Goal: Information Seeking & Learning: Find specific fact

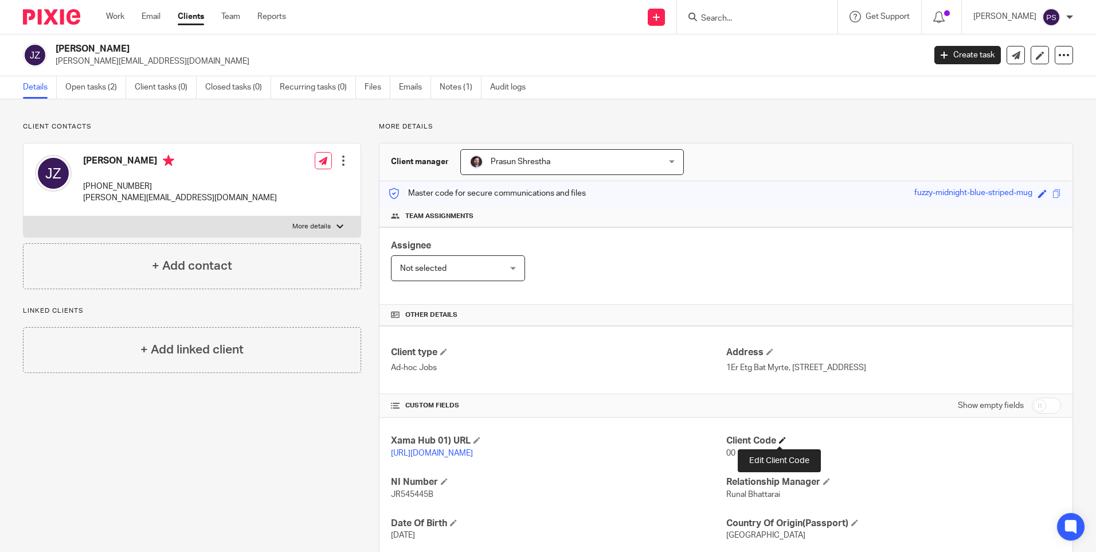
click at [779, 443] on span at bounding box center [782, 439] width 7 height 7
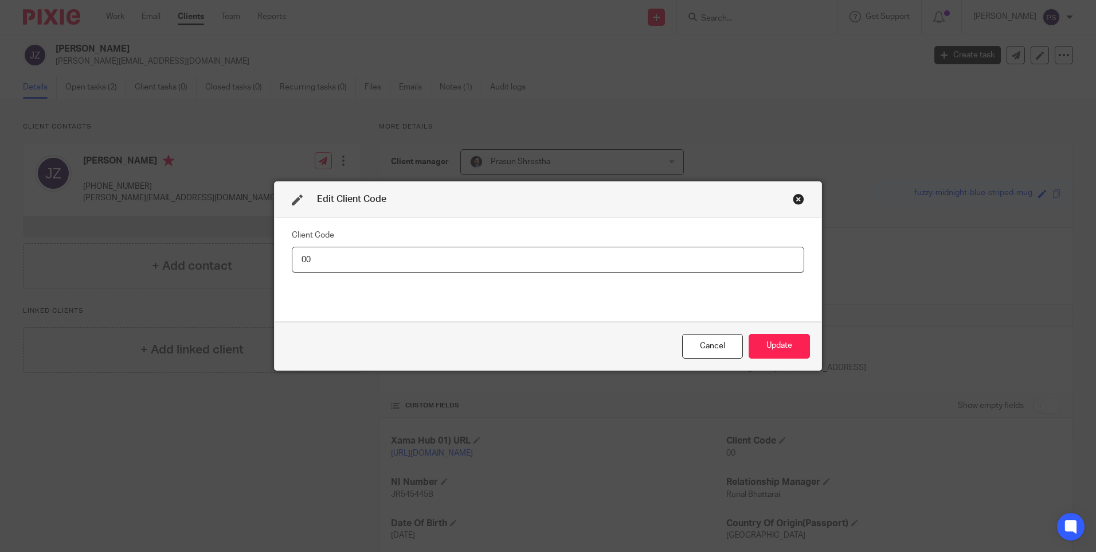
click at [334, 259] on input "00" at bounding box center [548, 260] width 513 height 26
type input "JAM023"
click at [775, 345] on button "Update" at bounding box center [779, 346] width 61 height 25
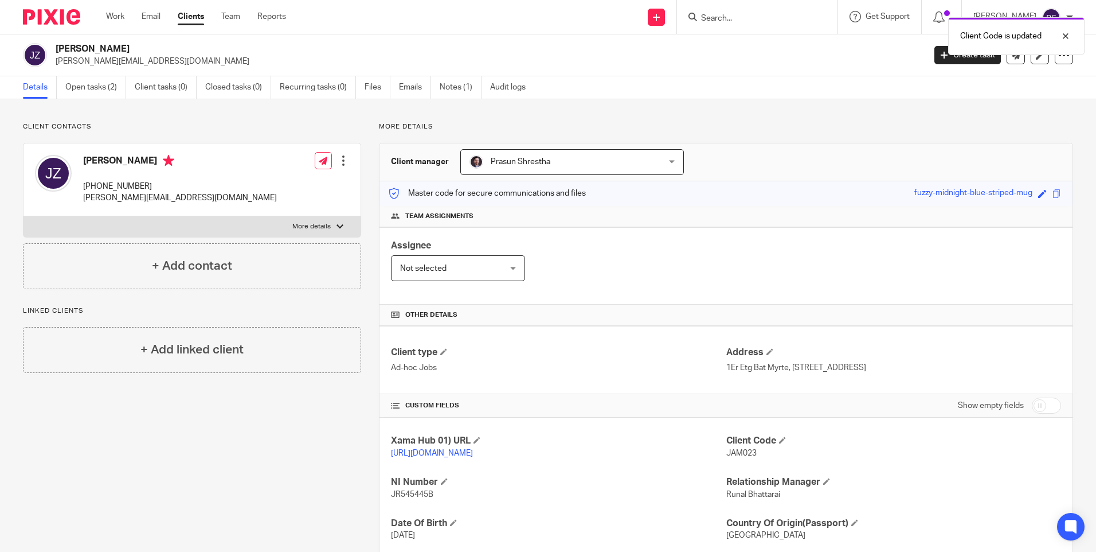
click at [292, 111] on div "Client contacts James Zacks +33 6 09 47 69 99 jamie.zacks@gmail.com Edit contac…" at bounding box center [548, 381] width 1096 height 565
click at [83, 80] on link "Open tasks (2)" at bounding box center [95, 87] width 61 height 22
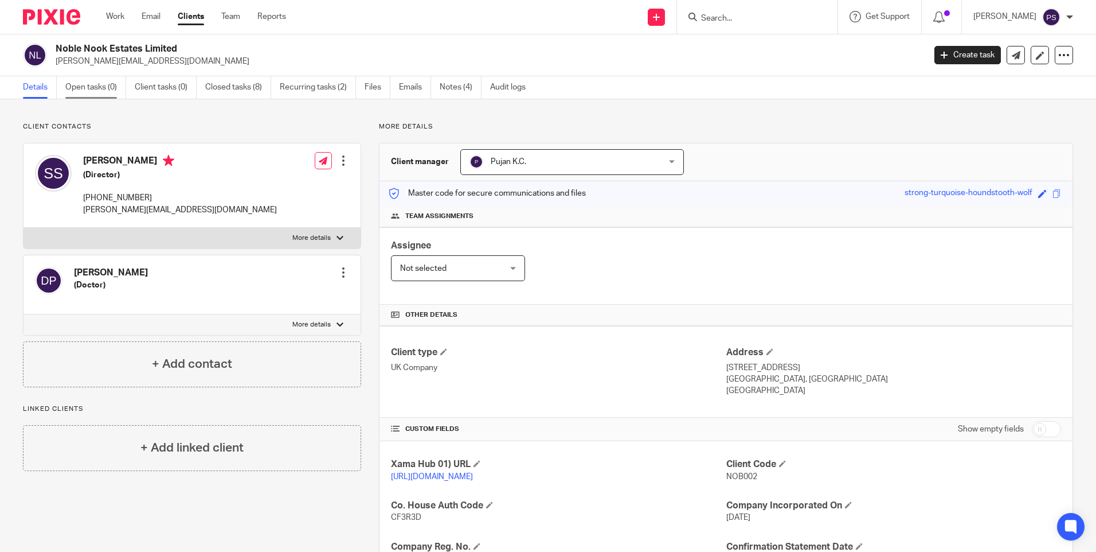
click at [88, 95] on link "Open tasks (0)" at bounding box center [95, 87] width 61 height 22
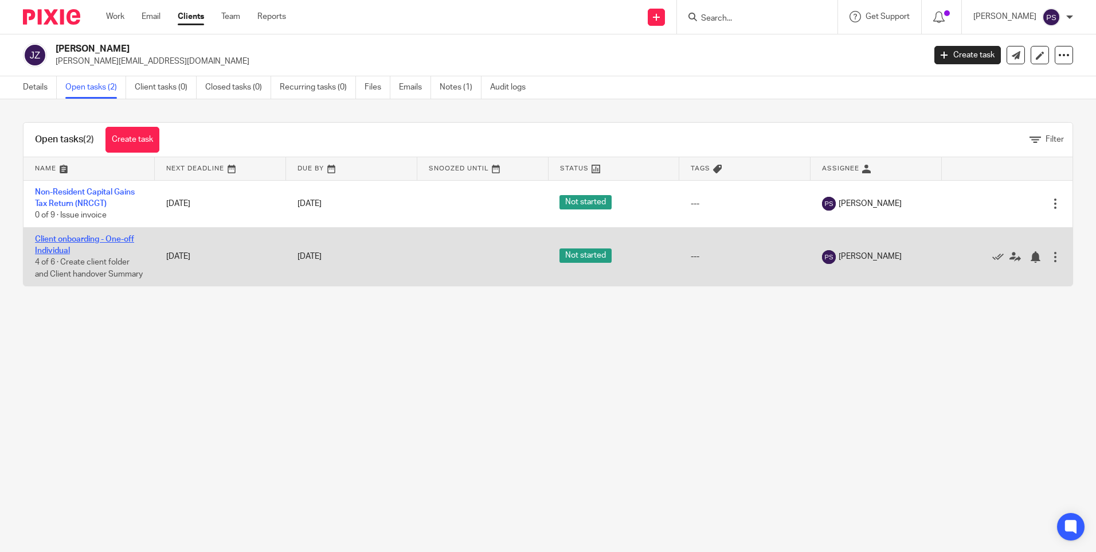
click at [88, 238] on link "Client onboarding - One-off Individual" at bounding box center [84, 244] width 99 height 19
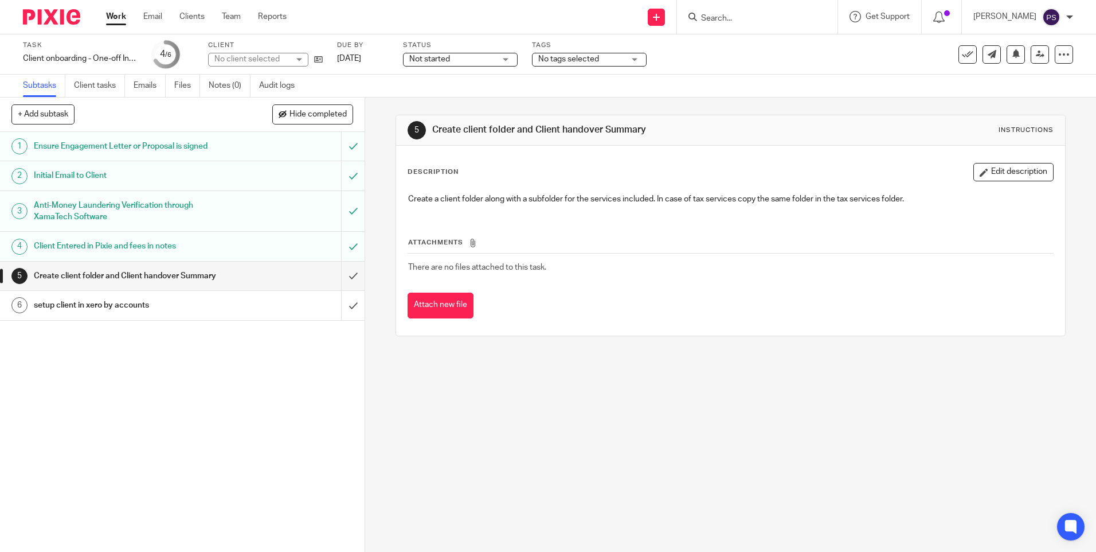
click at [170, 345] on div "1 Ensure Engagement Letter or Proposal is signed 2 Initial Email to Client 3 An…" at bounding box center [182, 342] width 365 height 420
click at [315, 61] on icon at bounding box center [318, 59] width 9 height 9
click at [343, 275] on input "submit" at bounding box center [182, 275] width 365 height 29
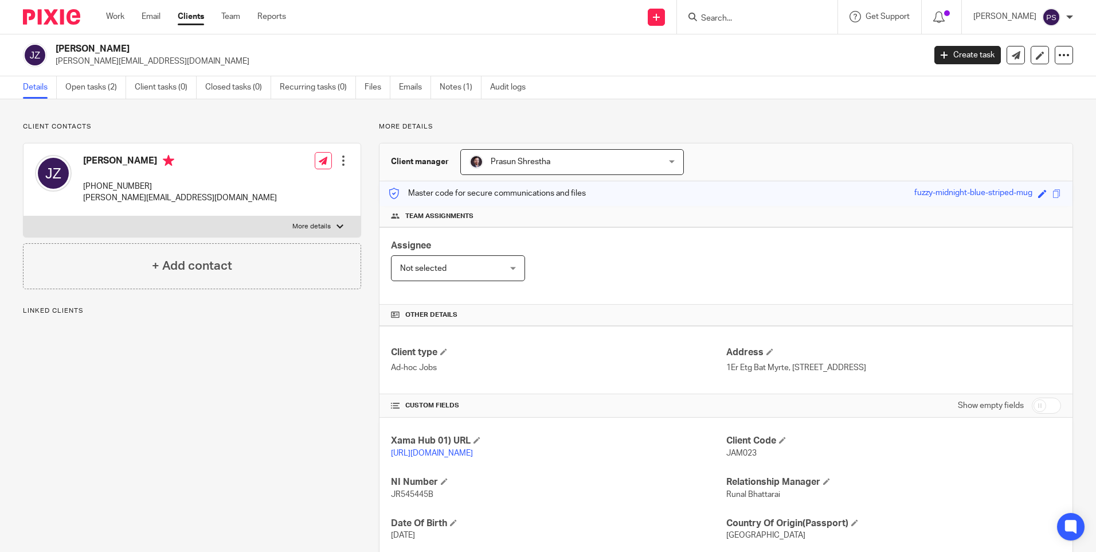
click at [139, 63] on p "jamie.zacks@gmail.com" at bounding box center [487, 61] width 862 height 11
copy main "jamie.zacks@gmail.com Create task Update from Companies House Export data Merge…"
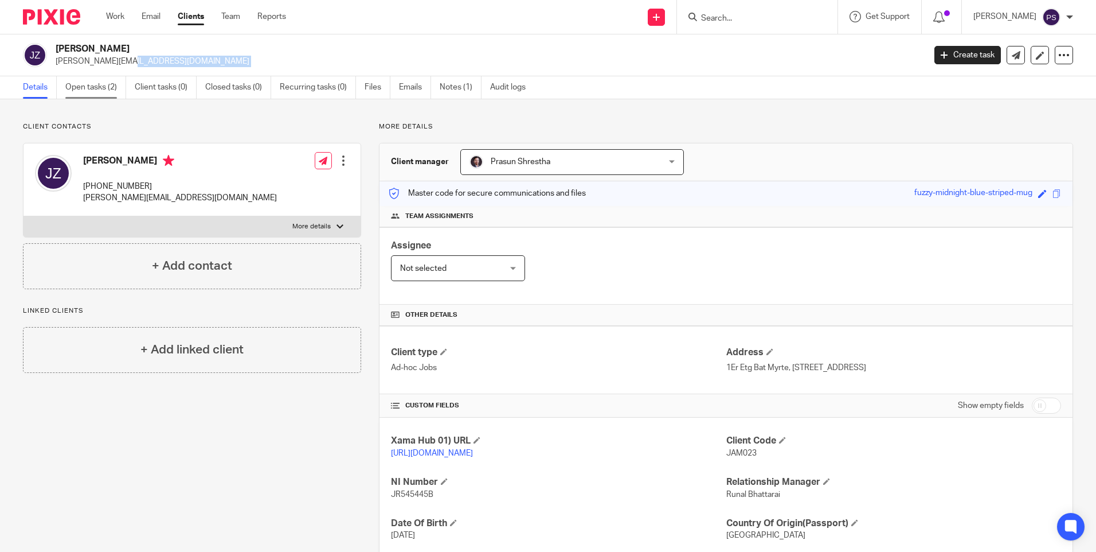
click at [117, 89] on link "Open tasks (2)" at bounding box center [95, 87] width 61 height 22
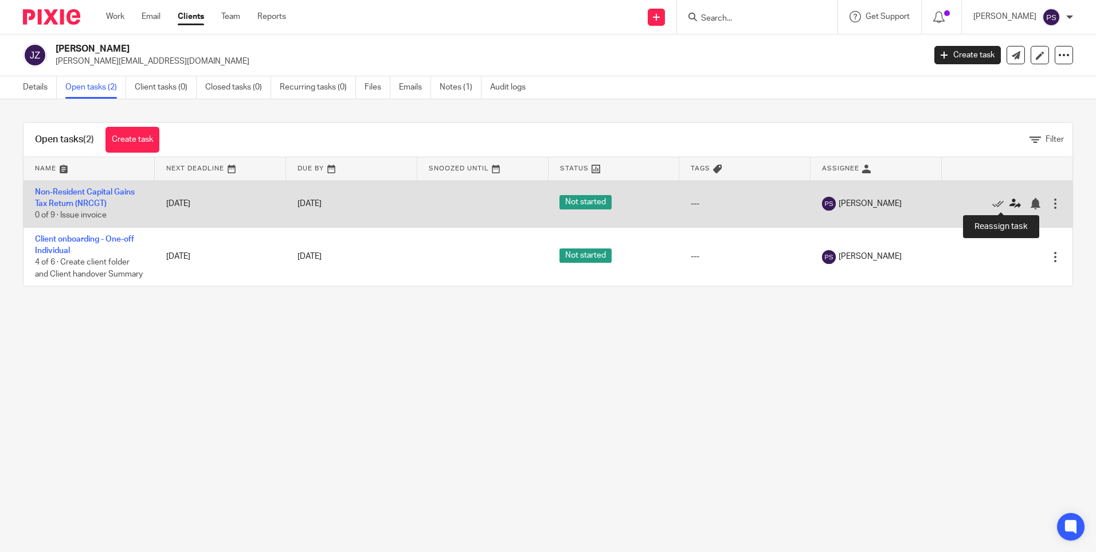
click at [1010, 201] on icon at bounding box center [1015, 203] width 11 height 11
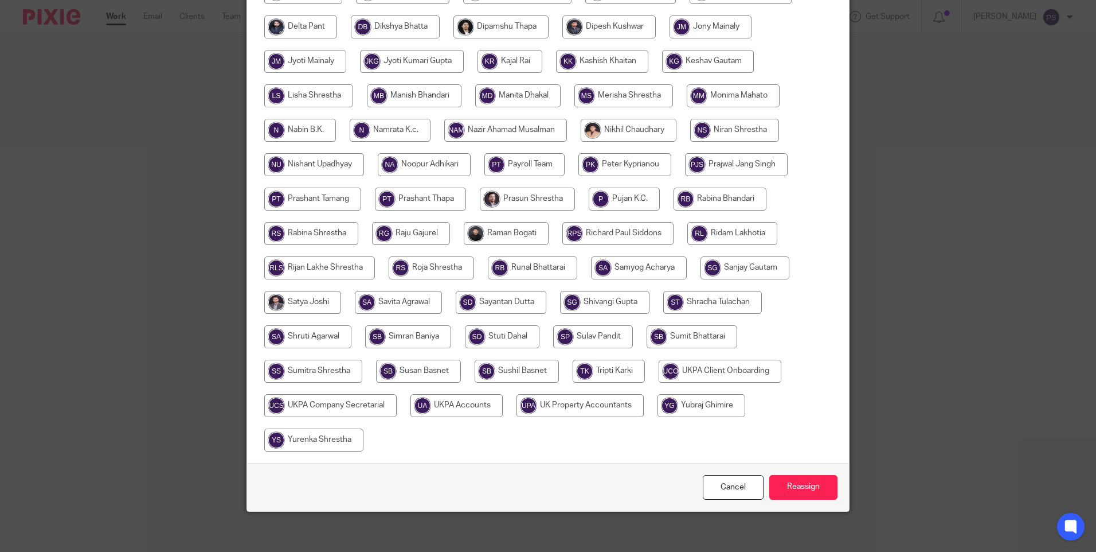
scroll to position [336, 0]
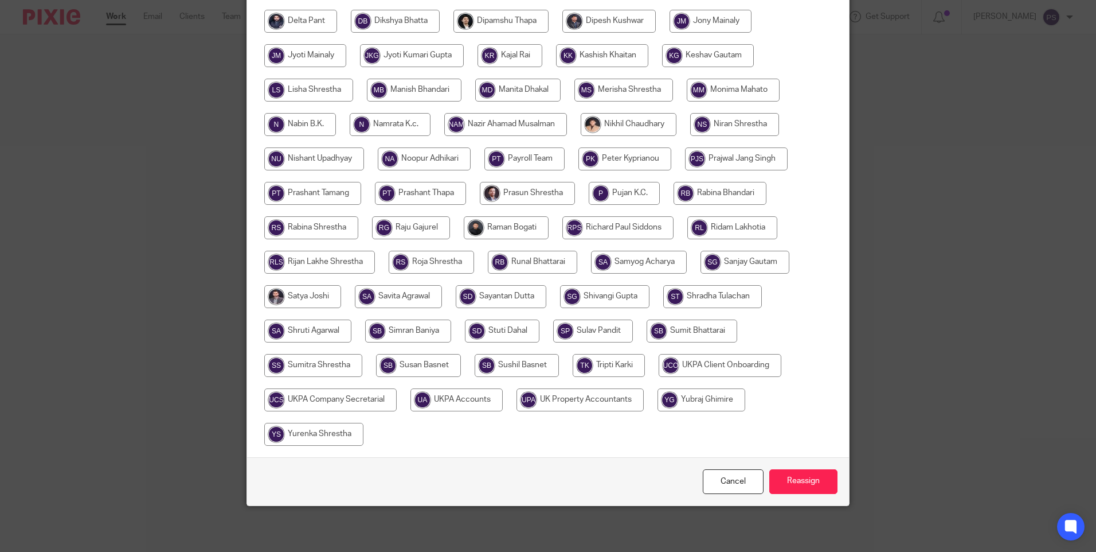
click at [444, 365] on input "radio" at bounding box center [418, 365] width 85 height 23
radio input "true"
click at [797, 477] on input "Reassign" at bounding box center [803, 481] width 68 height 25
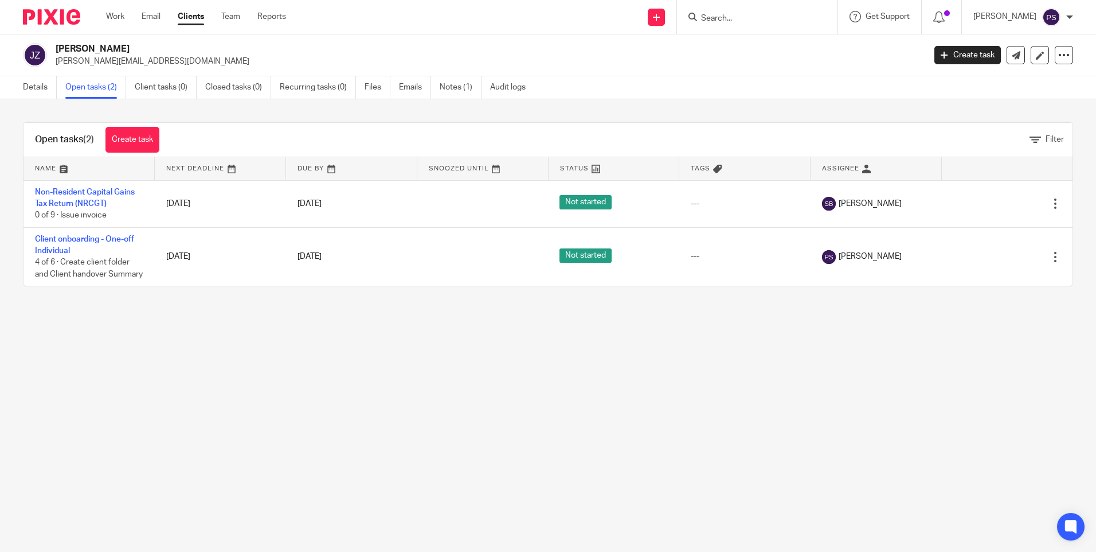
click at [205, 369] on main "James Zacks jamie.zacks@gmail.com Create task Update from Companies House Expor…" at bounding box center [548, 276] width 1096 height 552
click at [37, 91] on link "Details" at bounding box center [40, 87] width 34 height 22
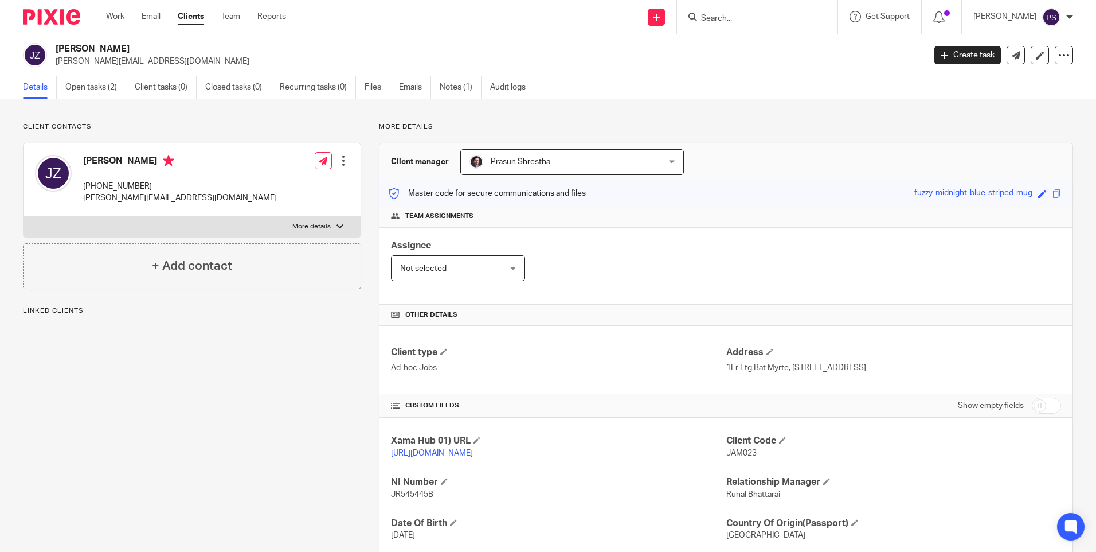
click at [99, 44] on h2 "[PERSON_NAME]" at bounding box center [400, 49] width 689 height 12
copy div "[PERSON_NAME]"
click at [744, 453] on span "JAM023" at bounding box center [741, 453] width 30 height 8
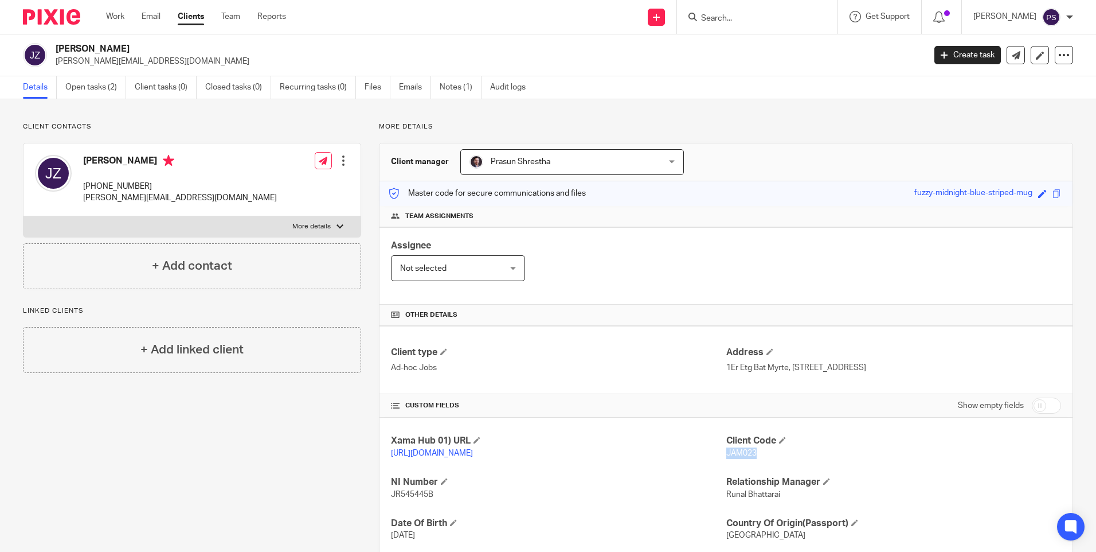
click at [744, 453] on span "JAM023" at bounding box center [741, 453] width 30 height 8
copy span "JAM023"
click at [215, 107] on div "Client contacts James Zacks +33 6 09 47 69 99 jamie.zacks@gmail.com Edit contac…" at bounding box center [548, 381] width 1096 height 565
click at [210, 128] on p "Client contacts" at bounding box center [192, 126] width 338 height 9
click at [107, 46] on h2 "[PERSON_NAME]" at bounding box center [400, 49] width 689 height 12
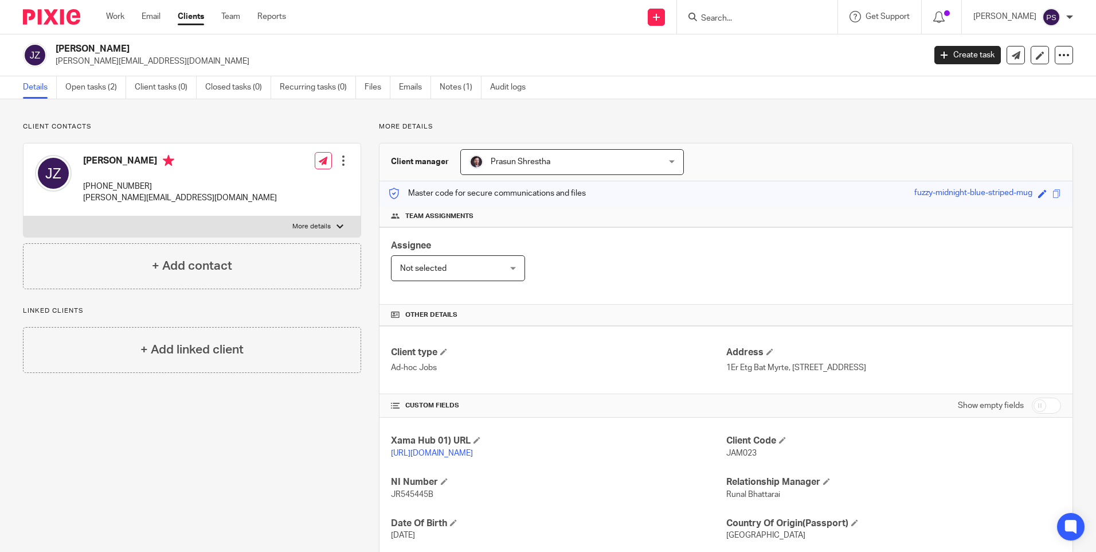
click at [107, 46] on h2 "[PERSON_NAME]" at bounding box center [400, 49] width 689 height 12
copy div "[PERSON_NAME]"
click at [313, 480] on div "Client contacts James Zacks +33 6 09 47 69 99 jamie.zacks@gmail.com Edit contac…" at bounding box center [183, 381] width 356 height 519
click at [736, 451] on span "JAM023" at bounding box center [741, 453] width 30 height 8
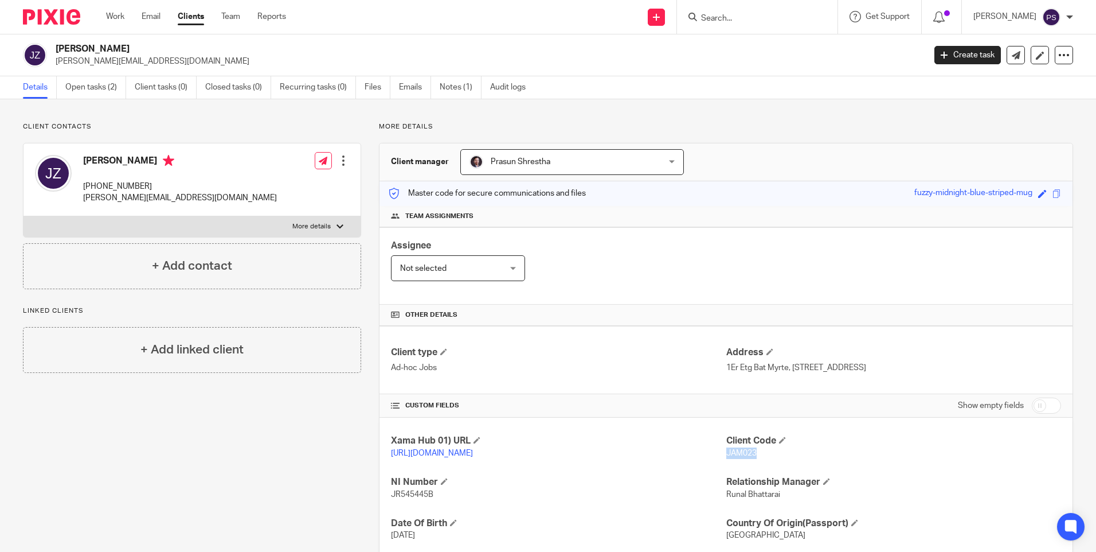
click at [736, 451] on span "JAM023" at bounding box center [741, 453] width 30 height 8
copy span "JAM023"
click at [111, 49] on h2 "[PERSON_NAME]" at bounding box center [400, 49] width 689 height 12
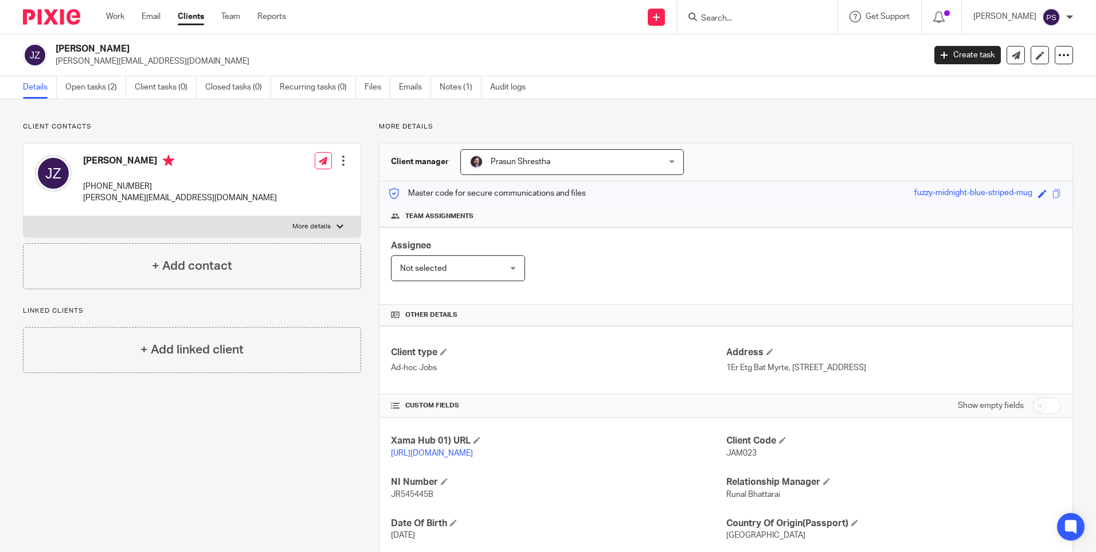
click at [111, 49] on h2 "[PERSON_NAME]" at bounding box center [400, 49] width 689 height 12
copy div "[PERSON_NAME]"
click at [115, 46] on h2 "[PERSON_NAME]" at bounding box center [400, 49] width 689 height 12
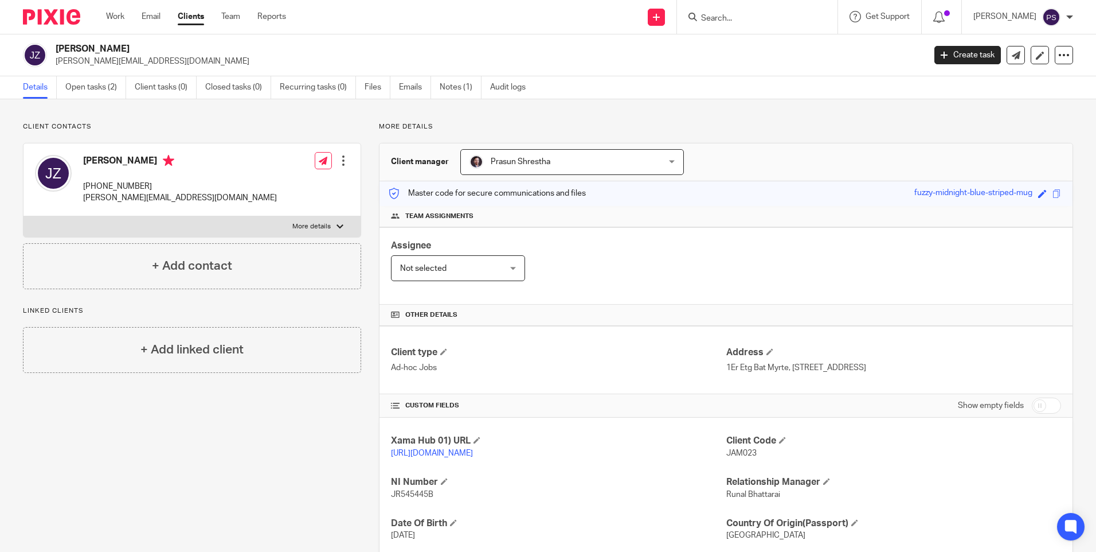
click at [740, 14] on input "Search" at bounding box center [751, 19] width 103 height 10
paste input "abdulkarimproperty6@gmail.com"
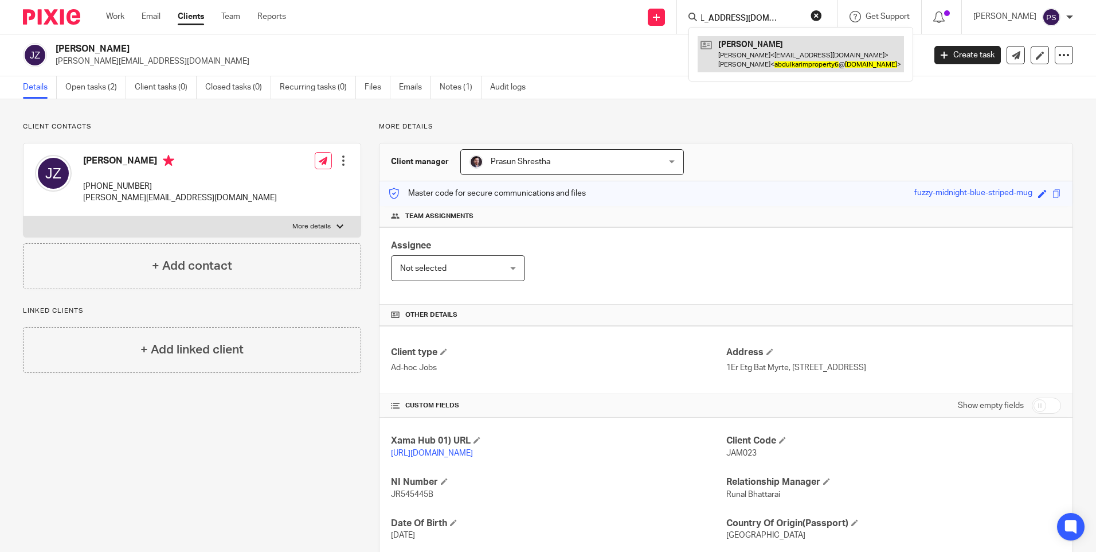
type input "abdulkarimproperty6@gmail.com"
click at [746, 49] on link at bounding box center [801, 54] width 206 height 36
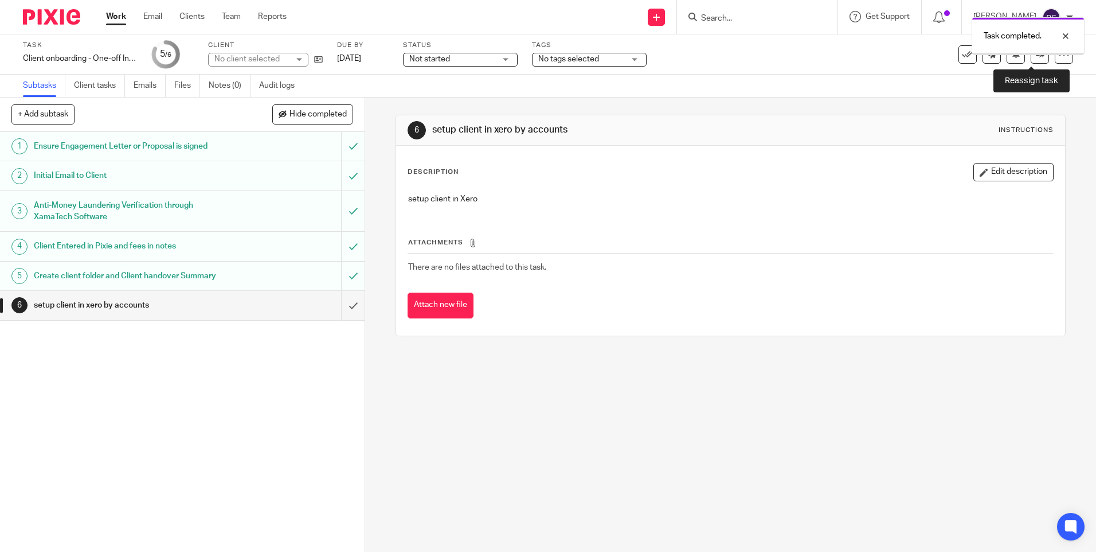
click at [1036, 55] on icon at bounding box center [1040, 54] width 9 height 9
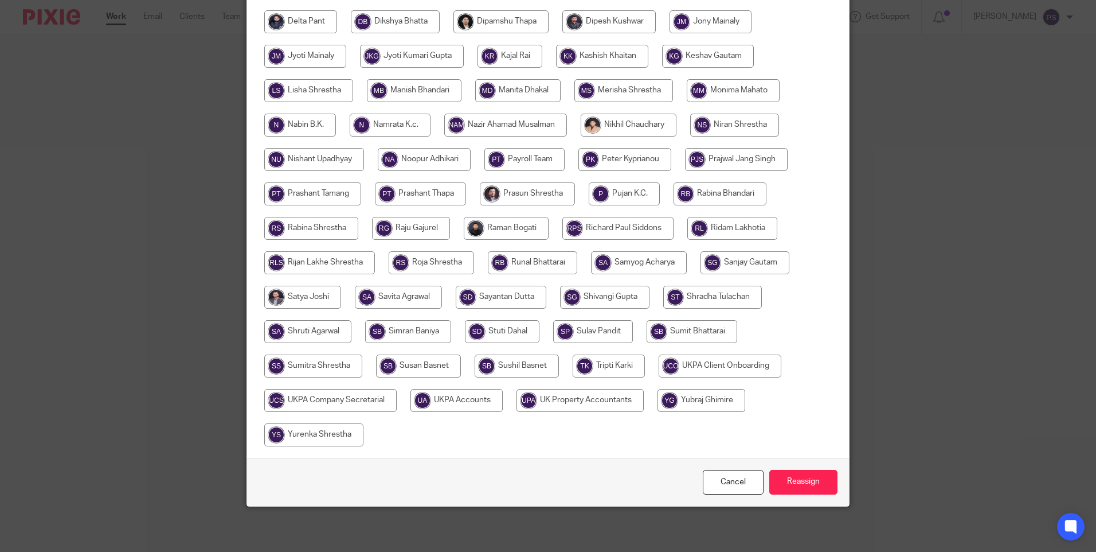
scroll to position [336, 0]
click at [455, 401] on input "radio" at bounding box center [456, 399] width 92 height 23
radio input "true"
click at [807, 480] on input "Reassign" at bounding box center [803, 481] width 68 height 25
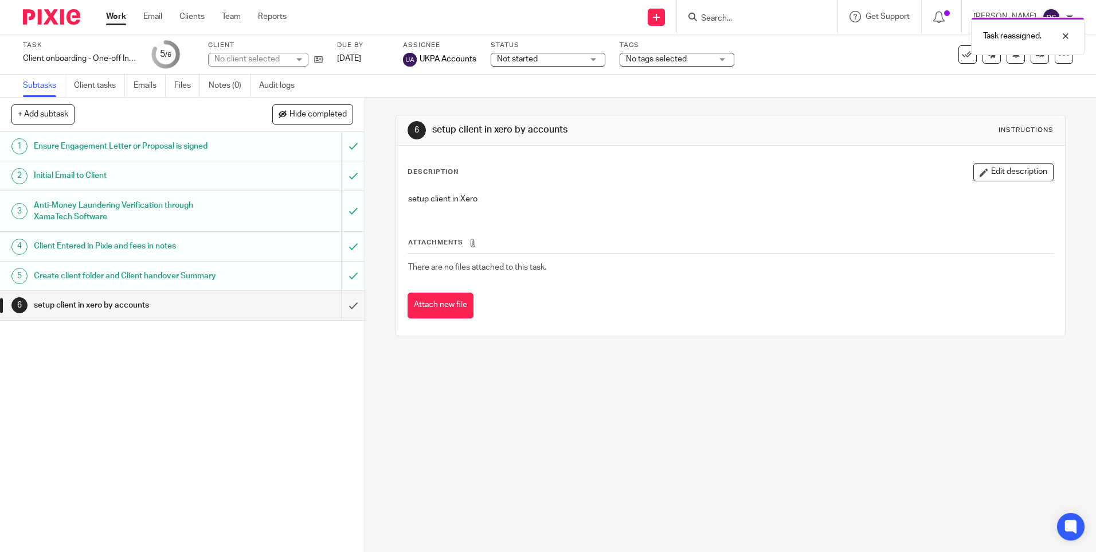
click at [437, 426] on div "6 setup client in xero by accounts Instructions Description Edit description se…" at bounding box center [730, 324] width 731 height 454
click at [389, 14] on div "Send new email Create task Add client Get Support Contact via email Check our d…" at bounding box center [700, 17] width 792 height 34
drag, startPoint x: 404, startPoint y: 409, endPoint x: 407, endPoint y: 404, distance: 5.9
click at [404, 409] on div "6 setup client in xero by accounts Instructions Description Edit description se…" at bounding box center [730, 324] width 731 height 454
click at [769, 21] on input "Search" at bounding box center [751, 19] width 103 height 10
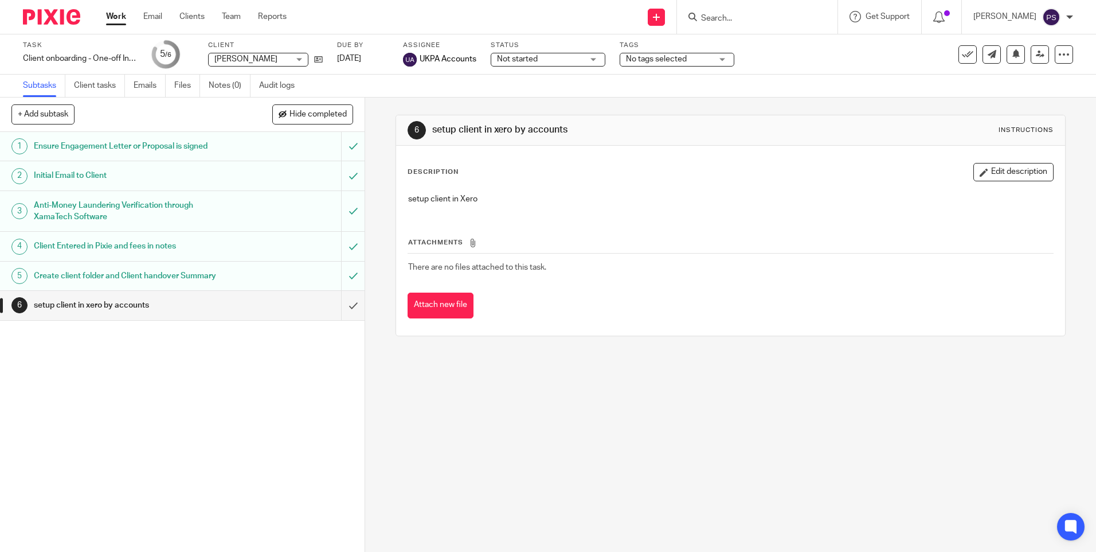
paste input "Nadia Khan"
type input "Nadia Khan"
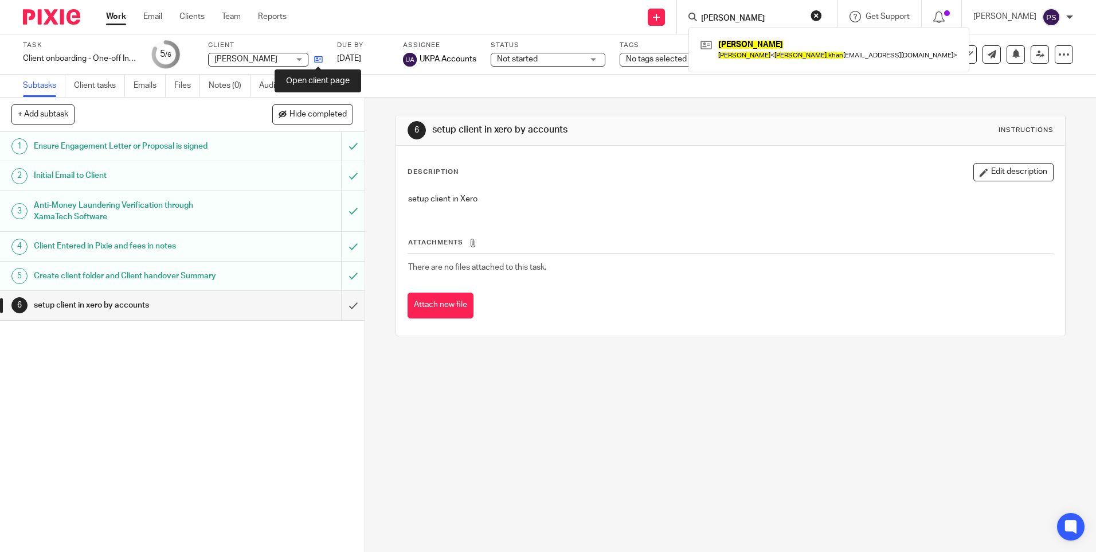
click at [316, 58] on icon at bounding box center [318, 59] width 9 height 9
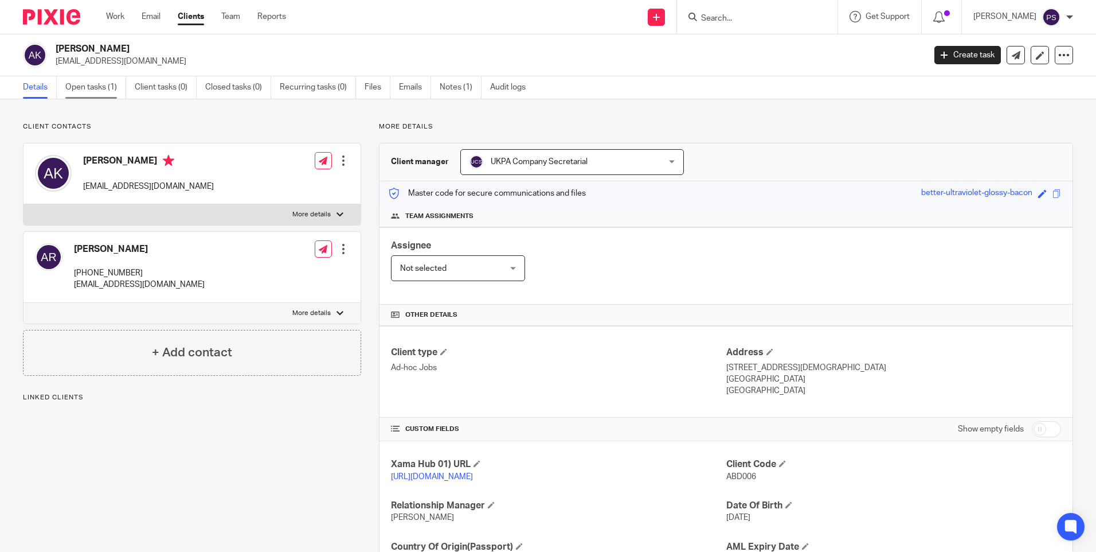
click at [75, 78] on link "Open tasks (1)" at bounding box center [95, 87] width 61 height 22
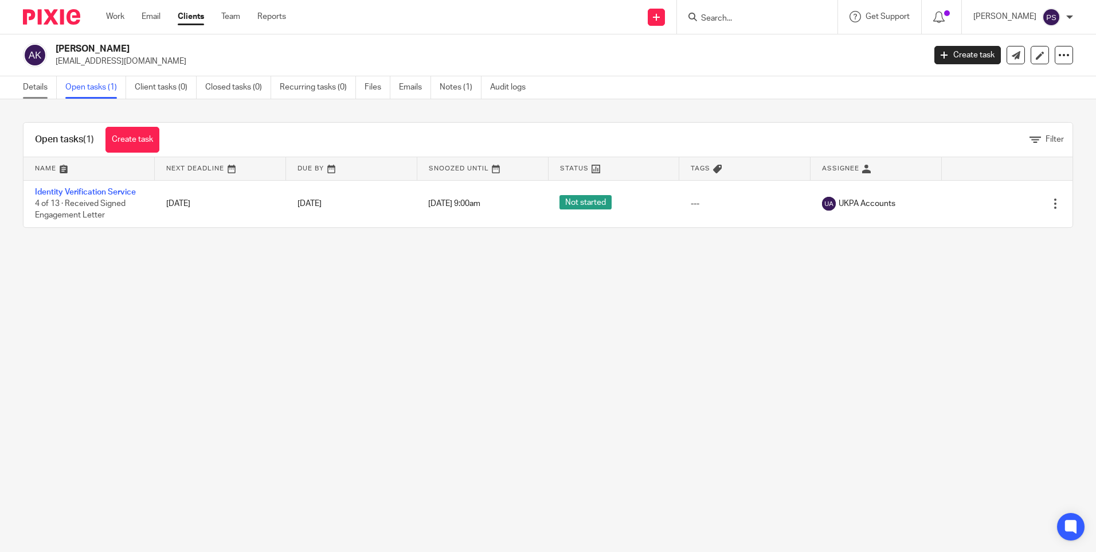
click at [25, 80] on link "Details" at bounding box center [40, 87] width 34 height 22
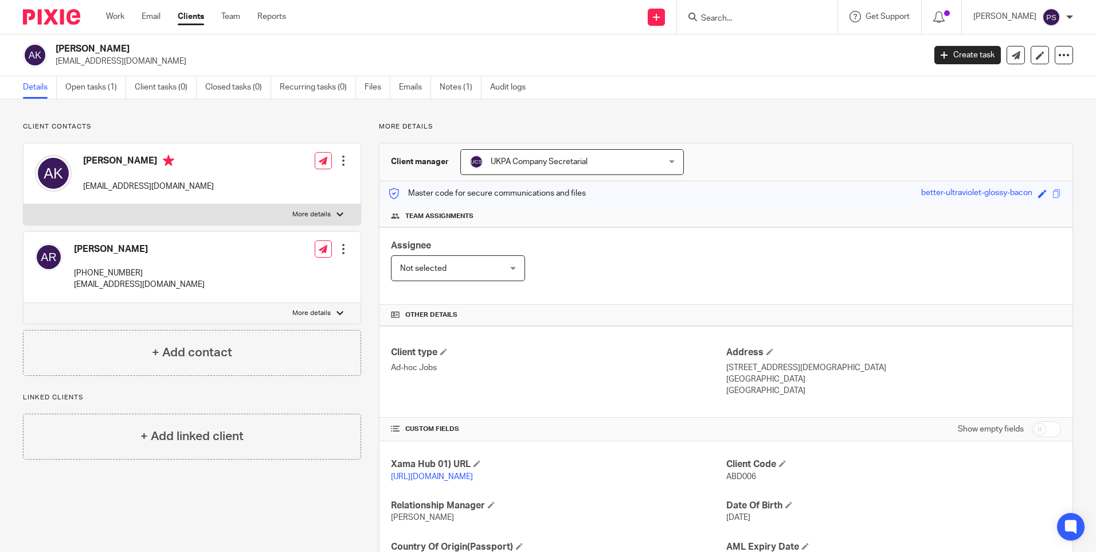
click at [233, 124] on p "Client contacts" at bounding box center [192, 126] width 338 height 9
click at [741, 19] on input "Search" at bounding box center [751, 19] width 103 height 10
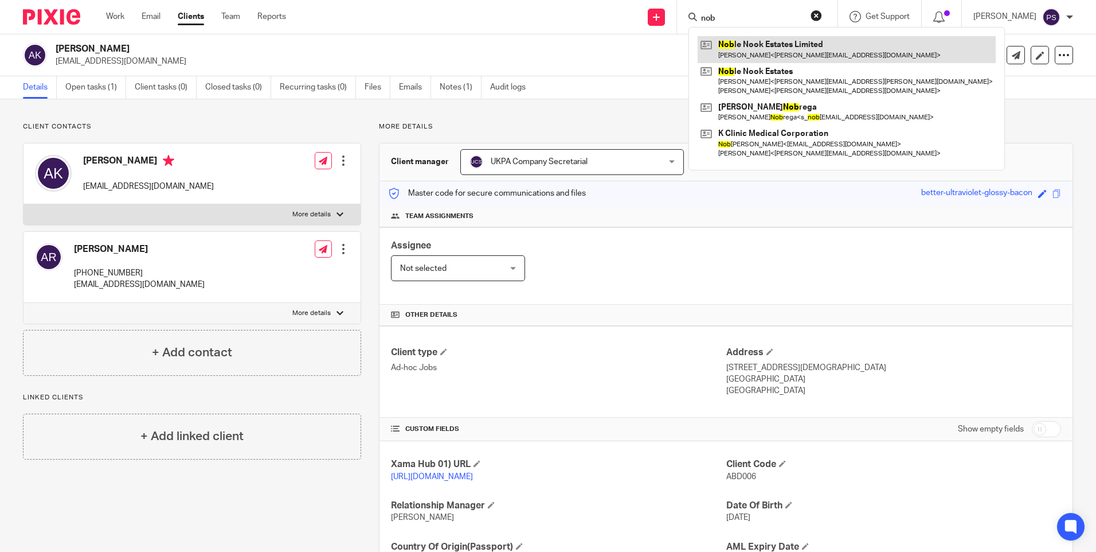
type input "nob"
click at [827, 40] on link at bounding box center [847, 49] width 298 height 26
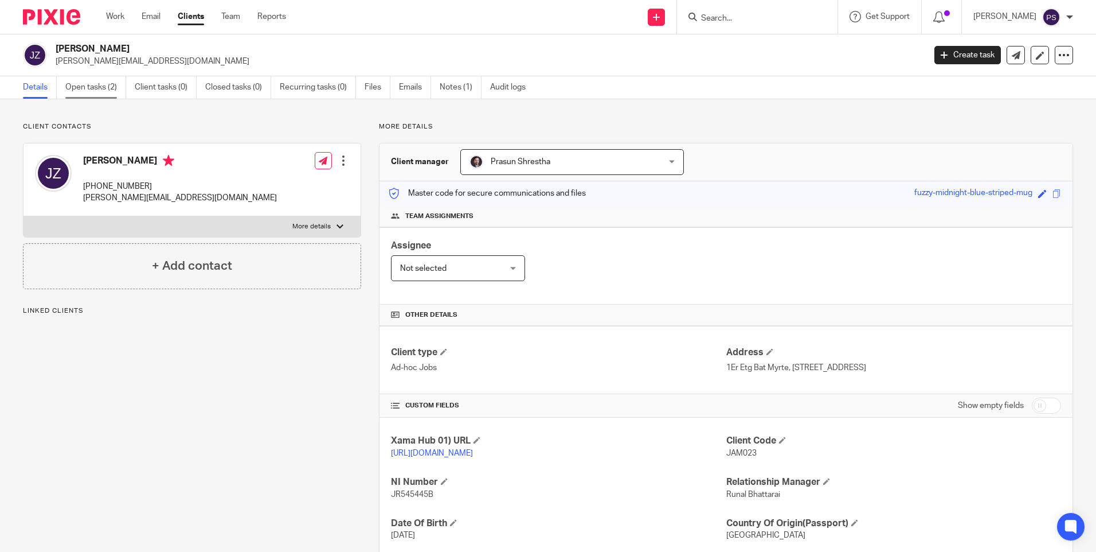
click at [99, 93] on link "Open tasks (2)" at bounding box center [95, 87] width 61 height 22
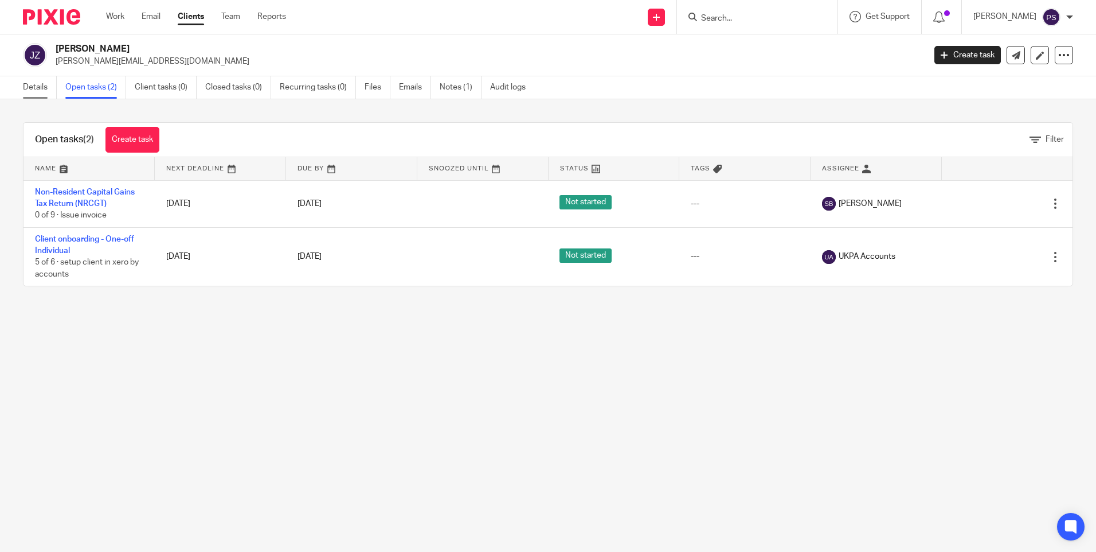
click at [38, 86] on link "Details" at bounding box center [40, 87] width 34 height 22
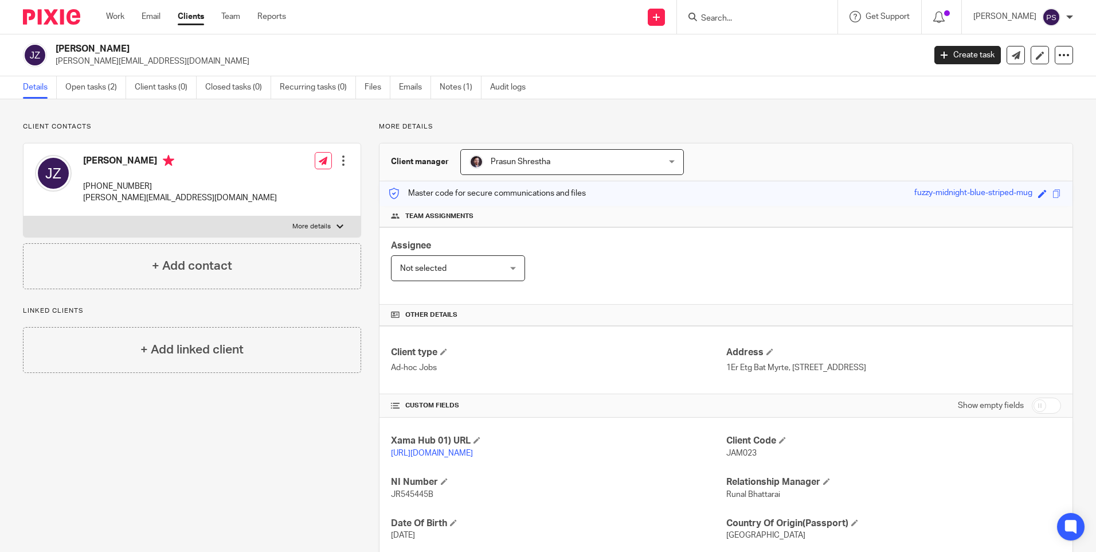
click at [746, 19] on input "Search" at bounding box center [751, 19] width 103 height 10
paste input "Baby Ambica Palanivel"
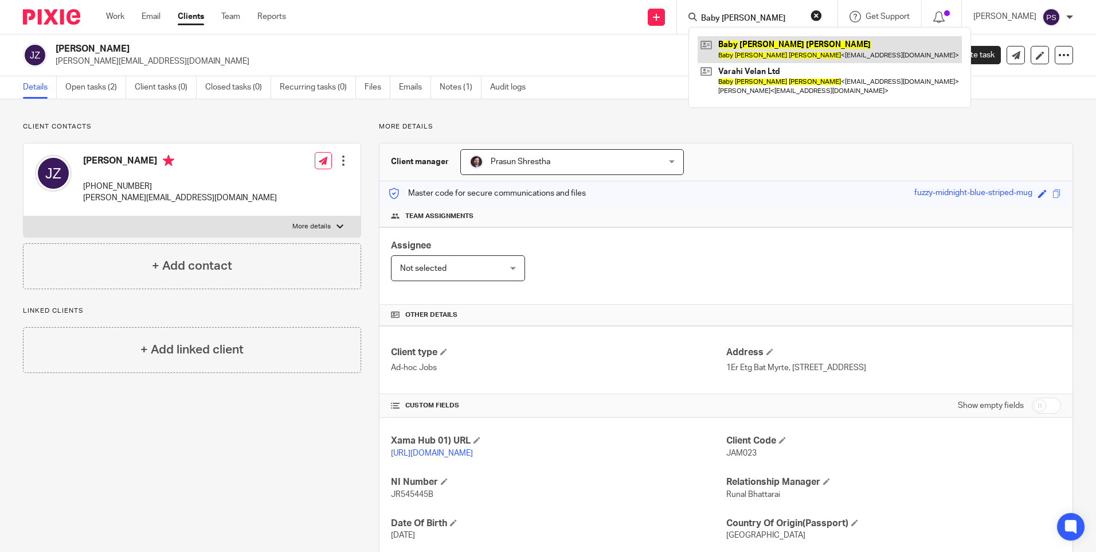
type input "Baby Ambica Palanivel"
click at [745, 46] on link at bounding box center [830, 49] width 264 height 26
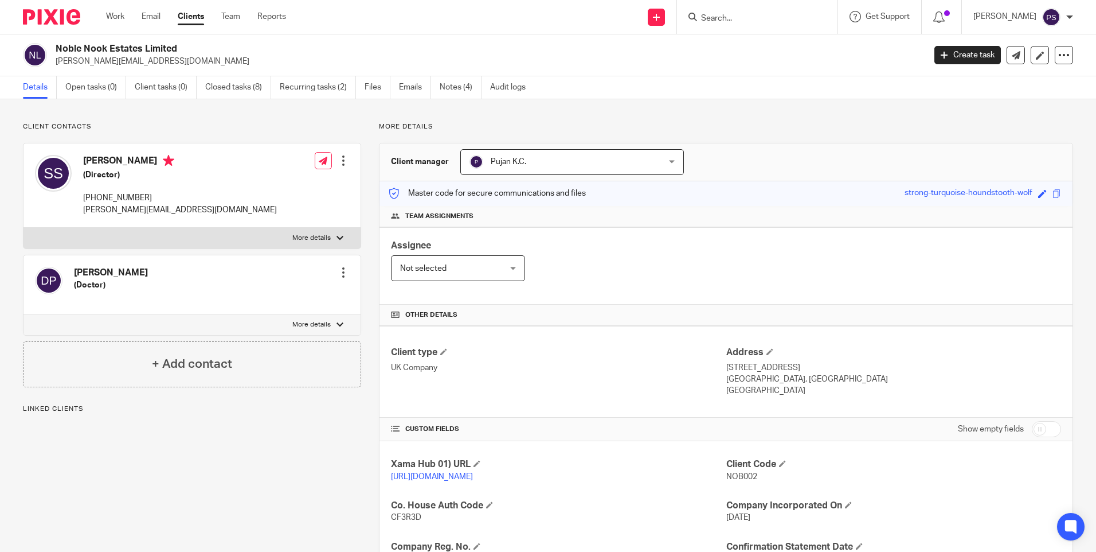
click at [115, 125] on p "Client contacts" at bounding box center [192, 126] width 338 height 9
click at [464, 85] on link "Notes (4)" at bounding box center [461, 87] width 42 height 22
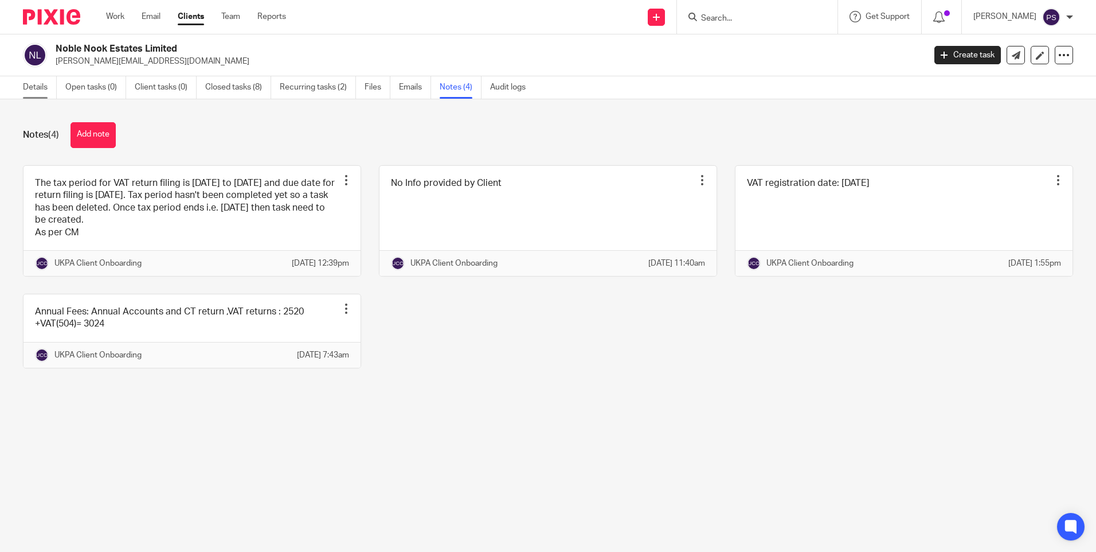
click at [38, 88] on link "Details" at bounding box center [40, 87] width 34 height 22
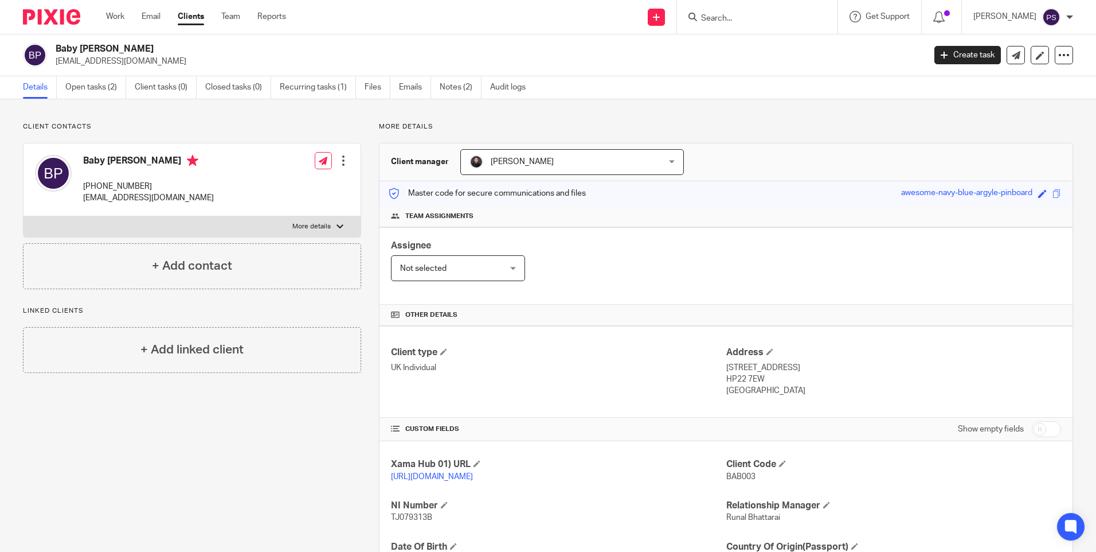
click at [114, 48] on h2 "Baby Ambica Palanivel" at bounding box center [400, 49] width 689 height 12
copy div "Baby Ambica Palanivel"
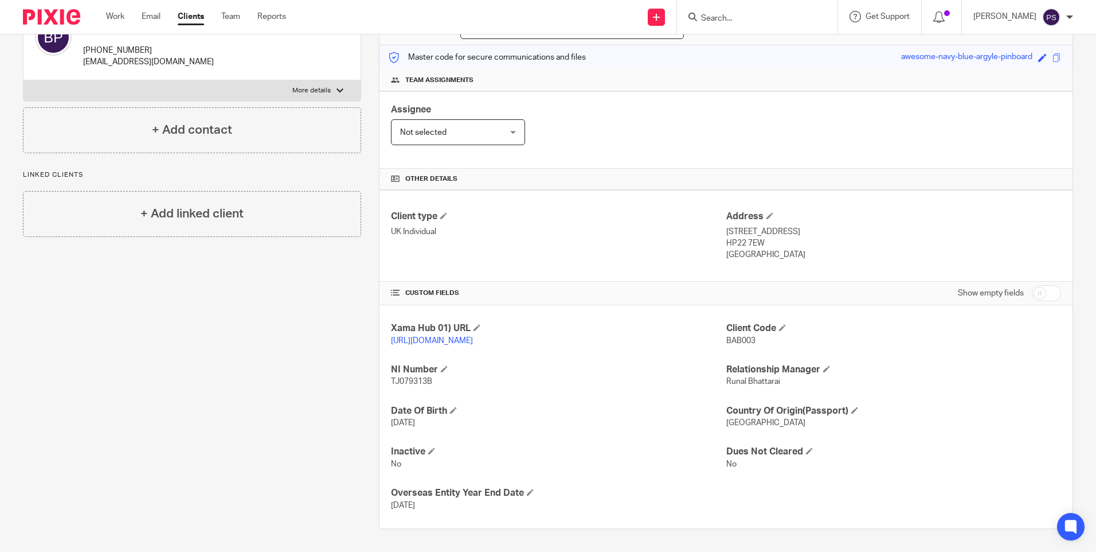
drag, startPoint x: 387, startPoint y: 369, endPoint x: 441, endPoint y: 387, distance: 56.9
click at [441, 387] on div "Xama Hub 01) URL https://platform.xamatech.com/portal/crm/clients/83197370-57d1…" at bounding box center [726, 416] width 693 height 223
copy div "NI Number TJ079313B"
drag, startPoint x: 720, startPoint y: 205, endPoint x: 789, endPoint y: 248, distance: 81.3
click at [789, 248] on div "Client type UK Individual Address 26, Fenlands Meadow, Broughton, Aylesbury HP2…" at bounding box center [726, 236] width 693 height 92
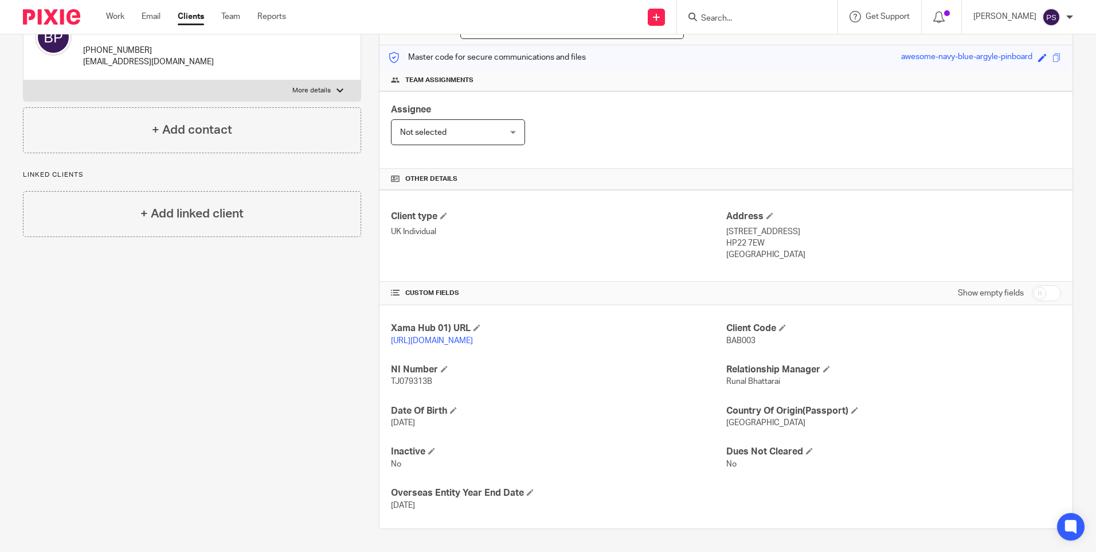
drag, startPoint x: 789, startPoint y: 248, endPoint x: 768, endPoint y: 245, distance: 20.8
click at [789, 249] on p "[GEOGRAPHIC_DATA]" at bounding box center [893, 254] width 335 height 11
drag, startPoint x: 721, startPoint y: 202, endPoint x: 784, endPoint y: 247, distance: 77.8
click at [784, 247] on div "Address 26, Fenlands Meadow, Broughton, Aylesbury HP22 7EW United Kingdom" at bounding box center [893, 235] width 335 height 50
copy div "Address 26, Fenlands Meadow, Broughton, Aylesbury HP22 7EW United Kingdom"
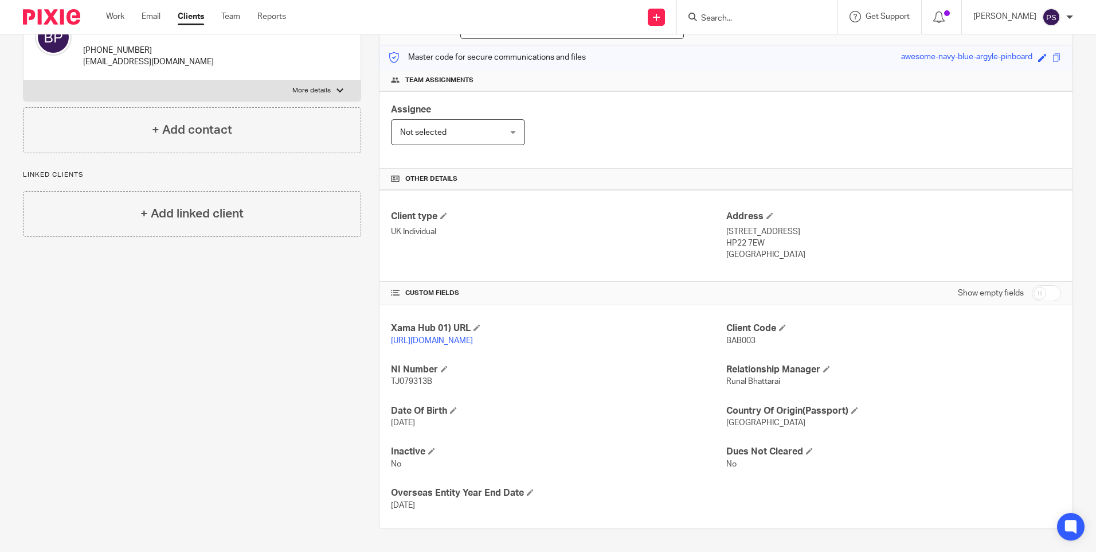
drag, startPoint x: 386, startPoint y: 408, endPoint x: 433, endPoint y: 419, distance: 48.4
click at [433, 419] on div "Xama Hub 01) URL https://platform.xamatech.com/portal/crm/clients/83197370-57d1…" at bounding box center [726, 416] width 693 height 223
copy div "Date Of Birth 29 Oct 1986"
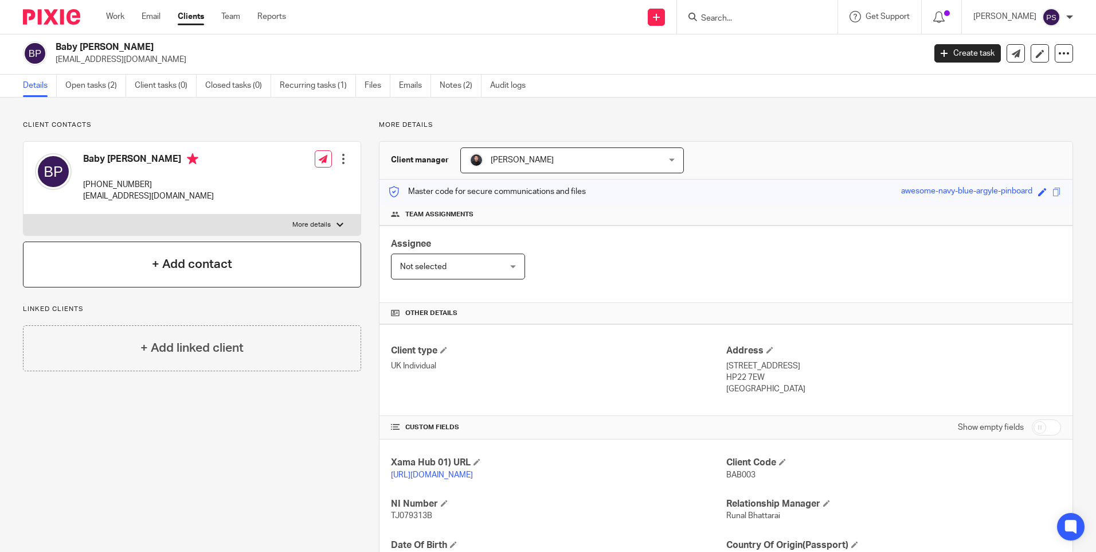
scroll to position [0, 0]
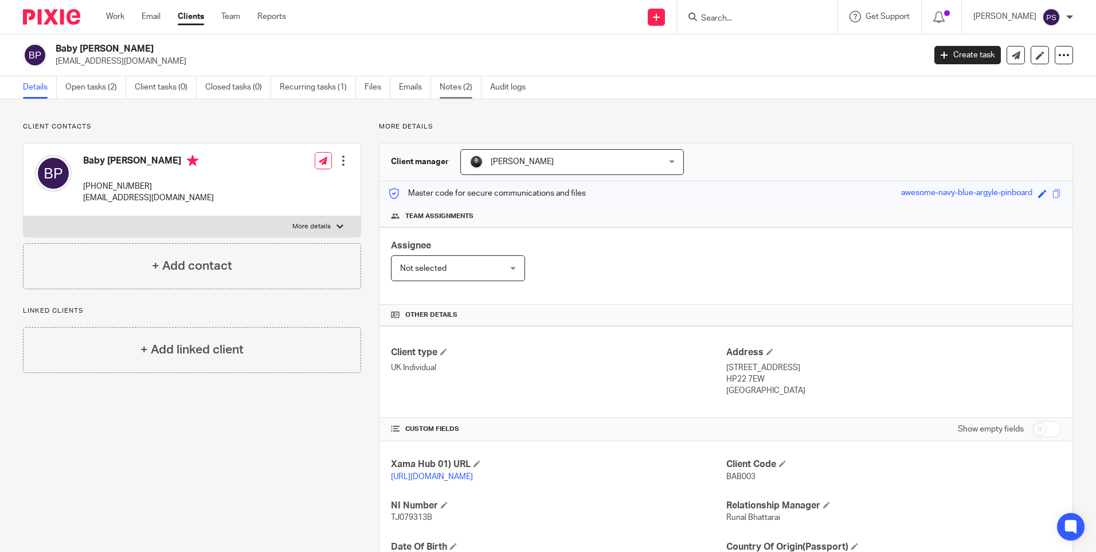
click at [449, 91] on link "Notes (2)" at bounding box center [461, 87] width 42 height 22
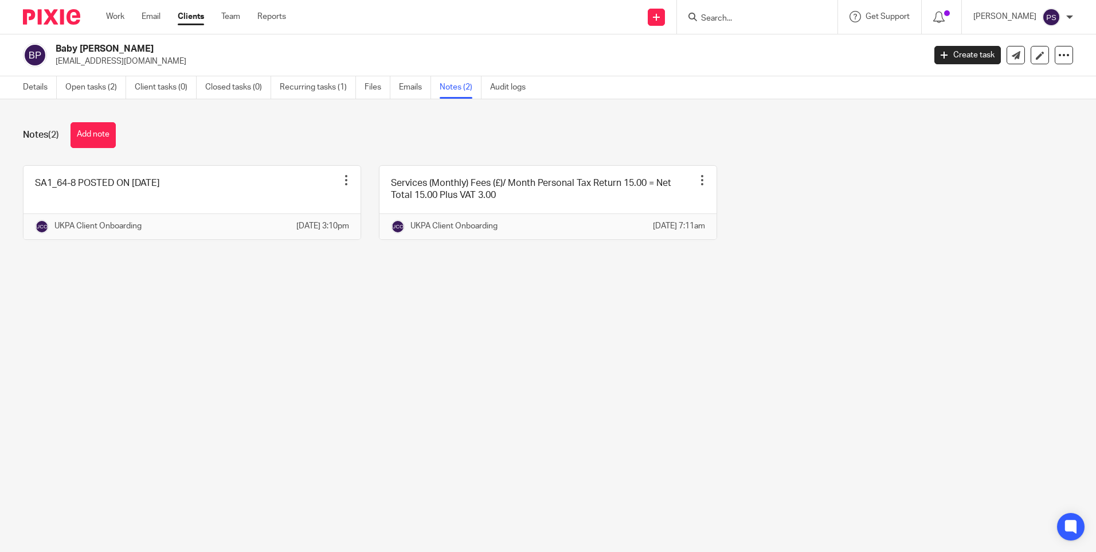
click at [334, 345] on main "Baby Ambica Palanivel ramanathankrish2002@gmail.com Create task Update from Com…" at bounding box center [548, 276] width 1096 height 552
click at [290, 304] on main "Baby Ambica Palanivel ramanathankrish2002@gmail.com Create task Update from Com…" at bounding box center [548, 276] width 1096 height 552
click at [42, 87] on link "Details" at bounding box center [40, 87] width 34 height 22
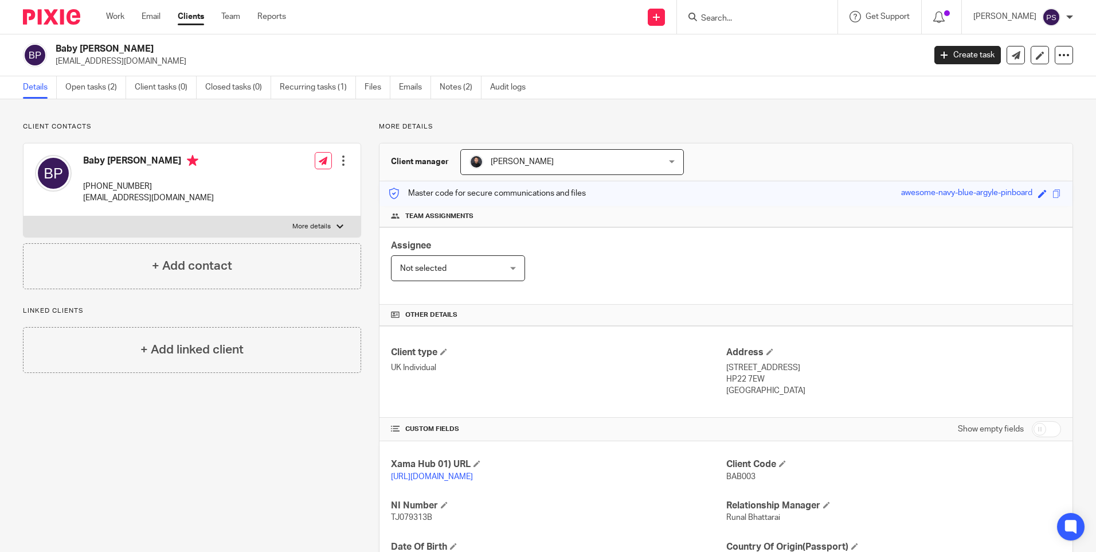
click at [736, 22] on input "Search" at bounding box center [751, 19] width 103 height 10
click at [757, 12] on form at bounding box center [761, 17] width 122 height 14
click at [749, 19] on input "Search" at bounding box center [751, 19] width 103 height 10
paste input "[PERSON_NAME]"
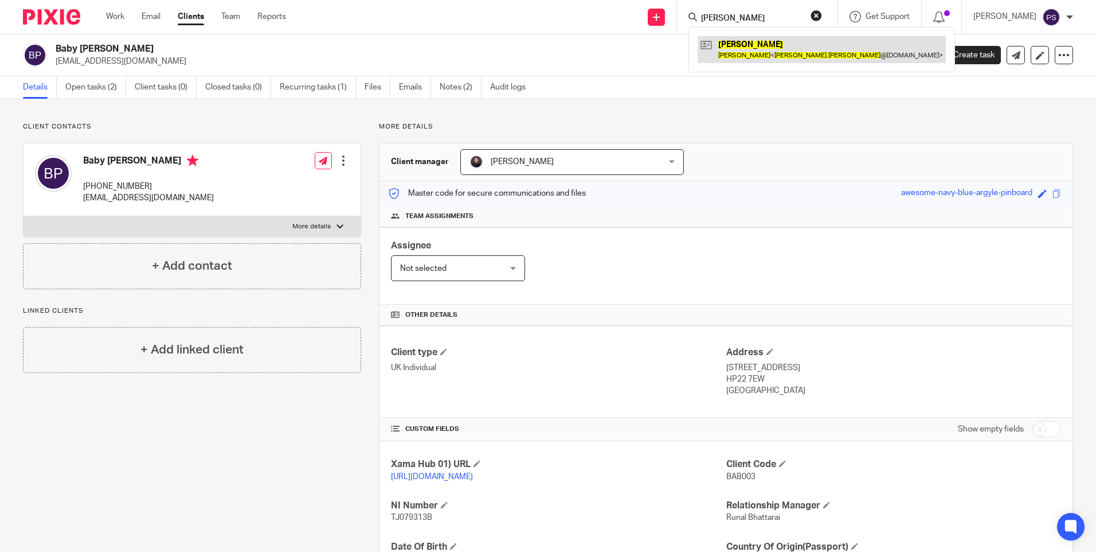
type input "[PERSON_NAME]"
click at [742, 45] on link at bounding box center [822, 49] width 248 height 26
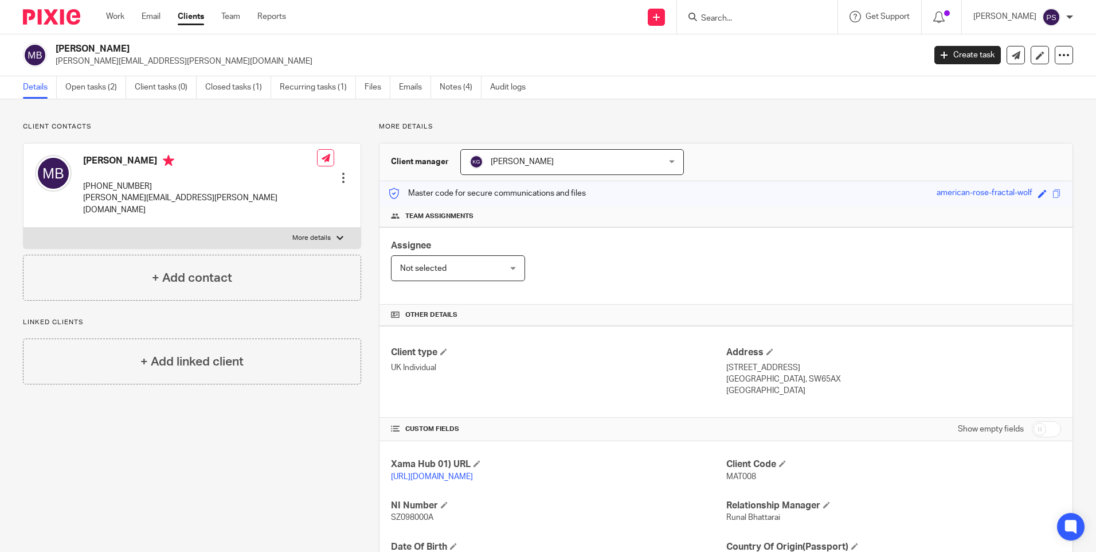
click at [179, 111] on div "Client contacts Matilde Baggio +49 17659939435 matilde.baggio@hotmail.com Edit …" at bounding box center [548, 393] width 1096 height 588
click at [227, 87] on link "Closed tasks (1)" at bounding box center [238, 87] width 66 height 22
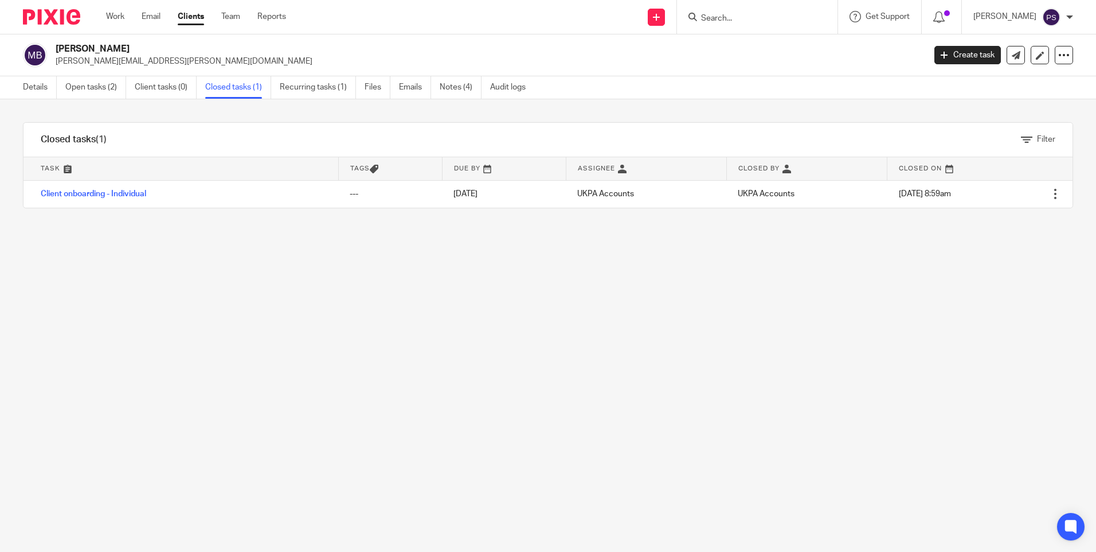
click at [126, 337] on div "Filter tasks Only show tasks matching all of these conditions 1 Task name Is Is…" at bounding box center [548, 325] width 1096 height 452
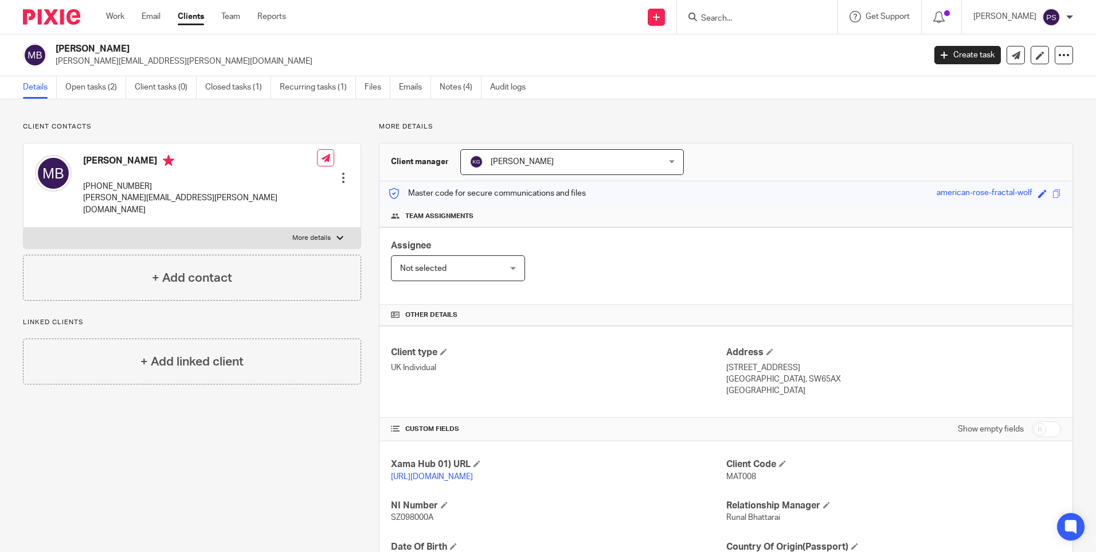
click at [748, 16] on input "Search" at bounding box center [751, 19] width 103 height 10
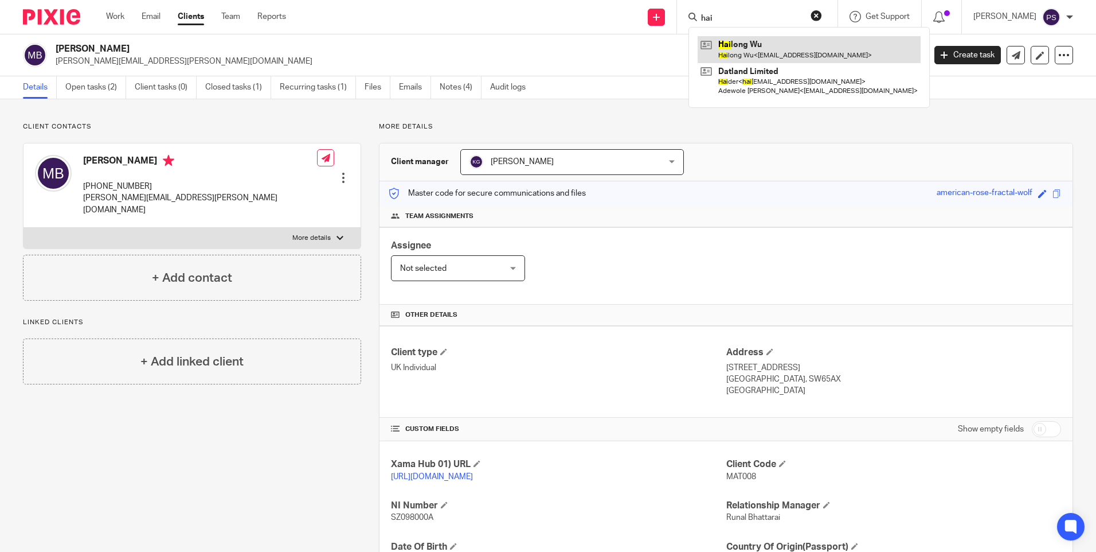
type input "hai"
click at [756, 49] on link at bounding box center [809, 49] width 223 height 26
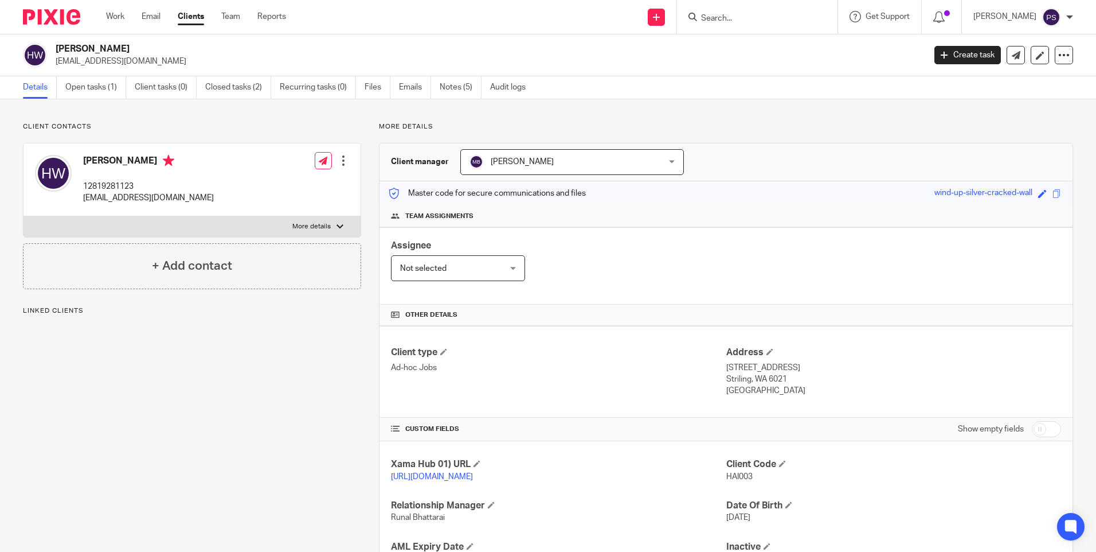
click at [302, 120] on div "Client contacts Hailong Wu 12819281123 justinhewett@gmail.com Edit contact Crea…" at bounding box center [548, 372] width 1096 height 547
click at [293, 125] on p "Client contacts" at bounding box center [192, 126] width 338 height 9
click at [278, 123] on p "Client contacts" at bounding box center [192, 126] width 338 height 9
click at [162, 114] on div "Client contacts Hailong Wu 12819281123 justinhewett@gmail.com Edit contact Crea…" at bounding box center [548, 372] width 1096 height 547
click at [182, 119] on div "Client contacts Hailong Wu 12819281123 justinhewett@gmail.com Edit contact Crea…" at bounding box center [548, 372] width 1096 height 547
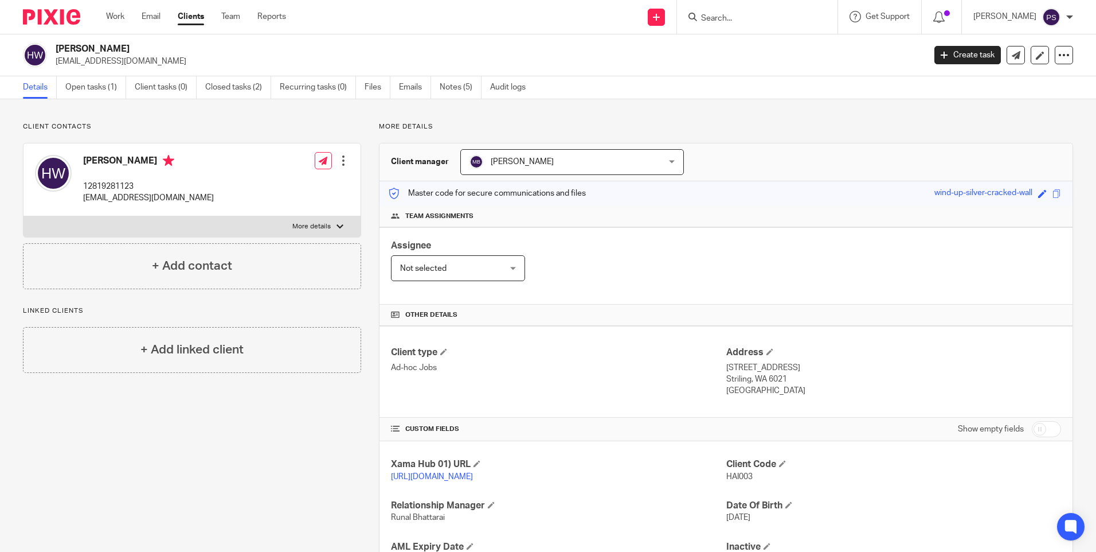
click at [299, 44] on h2 "Hailong Wu" at bounding box center [400, 49] width 689 height 12
click at [453, 88] on link "Notes (5)" at bounding box center [461, 87] width 42 height 22
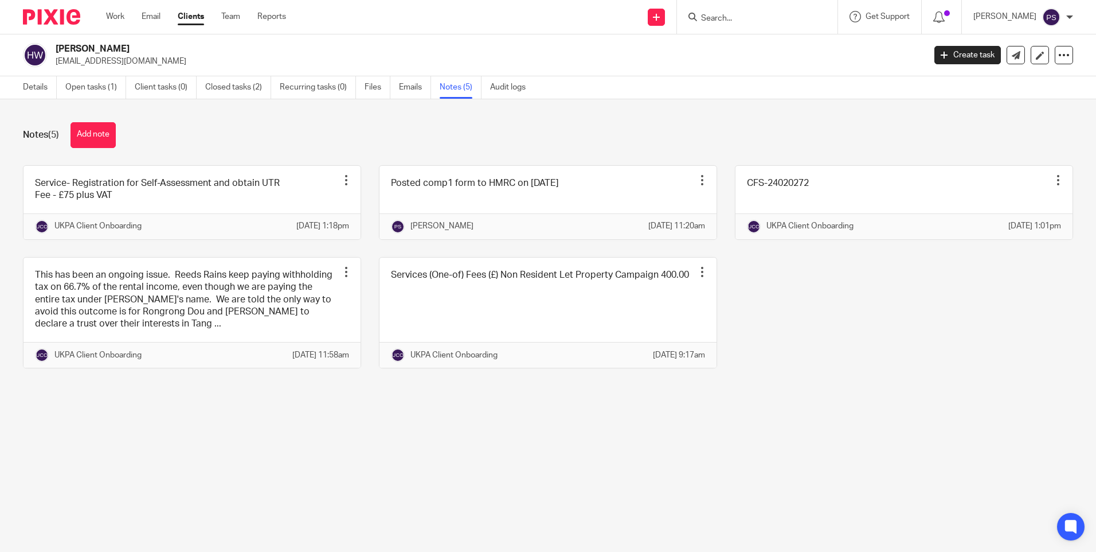
click at [322, 127] on div "Notes (5) Add note" at bounding box center [548, 135] width 1050 height 26
click at [179, 119] on div "Notes (5) Add note Service- Registration for Self-Assessment and obtain UTR Fee…" at bounding box center [548, 253] width 1096 height 309
click at [31, 84] on link "Details" at bounding box center [40, 87] width 34 height 22
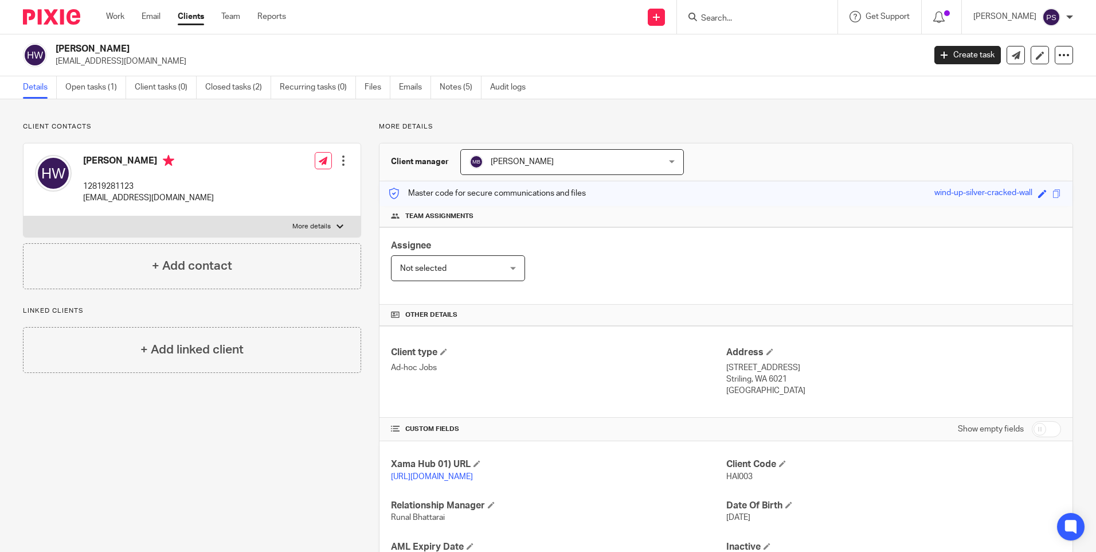
click at [566, 295] on div "Assignee Not selected Not selected Not selected Aarshika Awale Aayush Niraula A…" at bounding box center [726, 265] width 693 height 77
drag, startPoint x: 447, startPoint y: 85, endPoint x: 441, endPoint y: 97, distance: 13.9
click at [447, 86] on link "Notes (5)" at bounding box center [461, 87] width 42 height 22
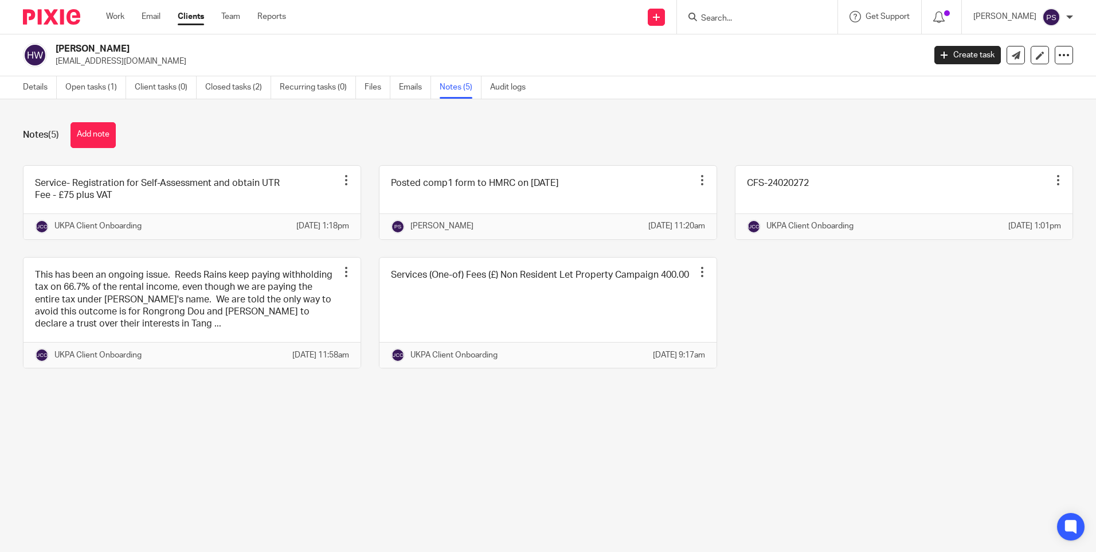
click at [30, 92] on link "Details" at bounding box center [40, 87] width 34 height 22
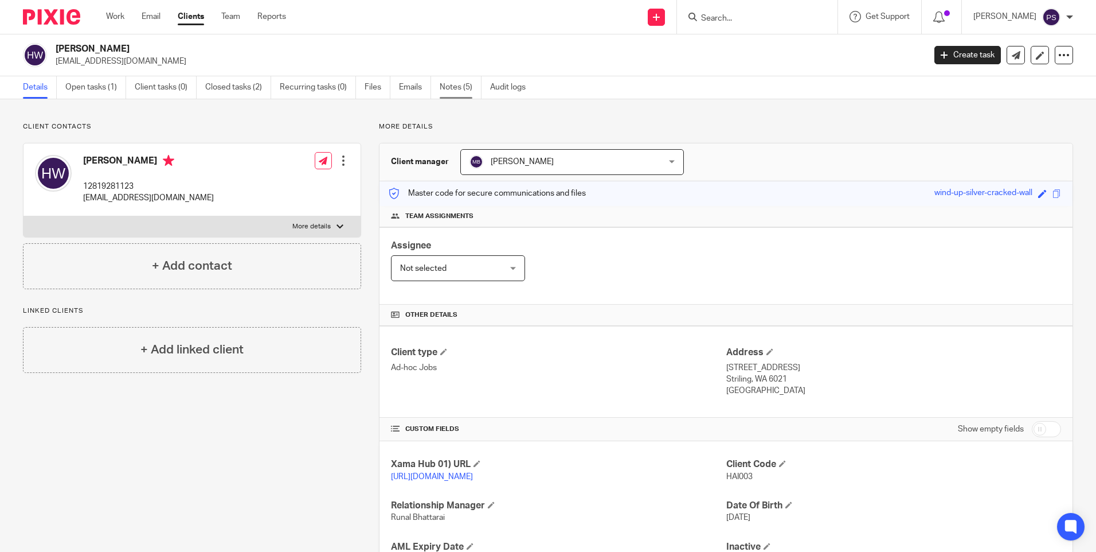
click at [453, 86] on link "Notes (5)" at bounding box center [461, 87] width 42 height 22
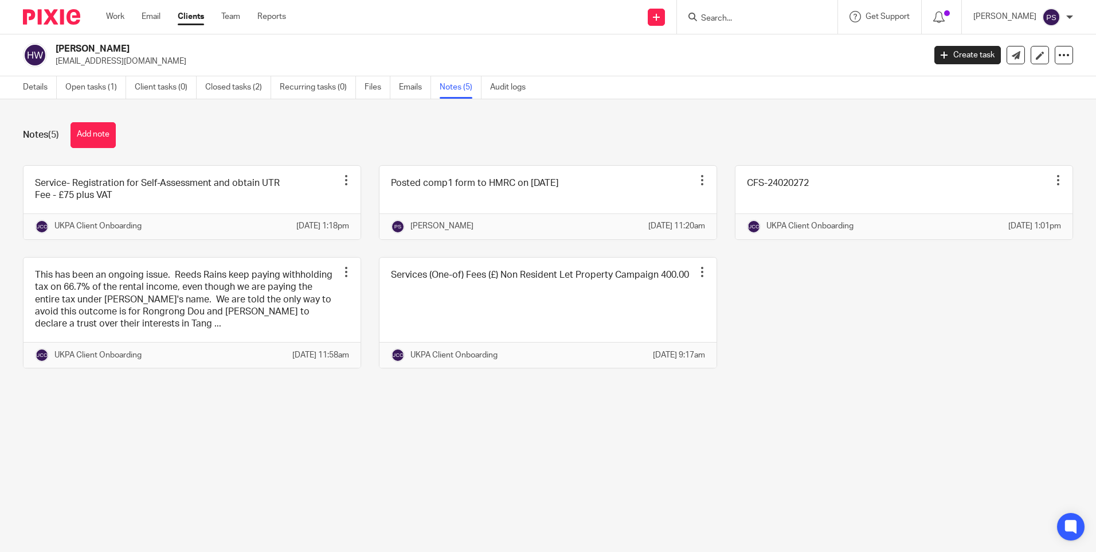
click at [400, 132] on div "Notes (5) Add note" at bounding box center [548, 135] width 1050 height 26
click at [29, 82] on link "Details" at bounding box center [40, 87] width 34 height 22
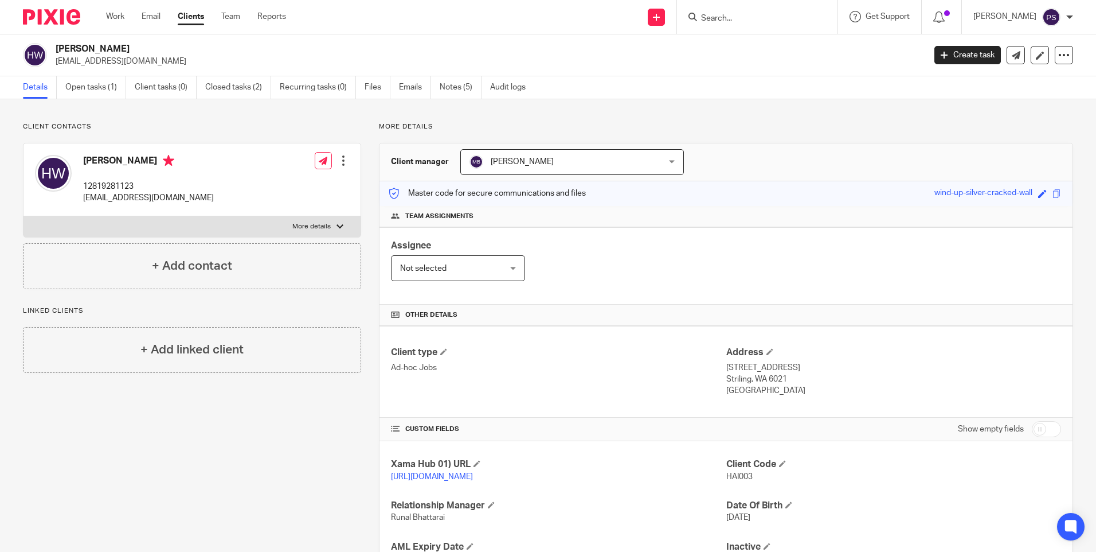
click at [271, 108] on div "Client contacts Hailong Wu 12819281123 justinhewett@gmail.com Edit contact Crea…" at bounding box center [548, 372] width 1096 height 547
click at [570, 129] on p "More details" at bounding box center [726, 126] width 694 height 9
click at [455, 91] on link "Notes (5)" at bounding box center [461, 87] width 42 height 22
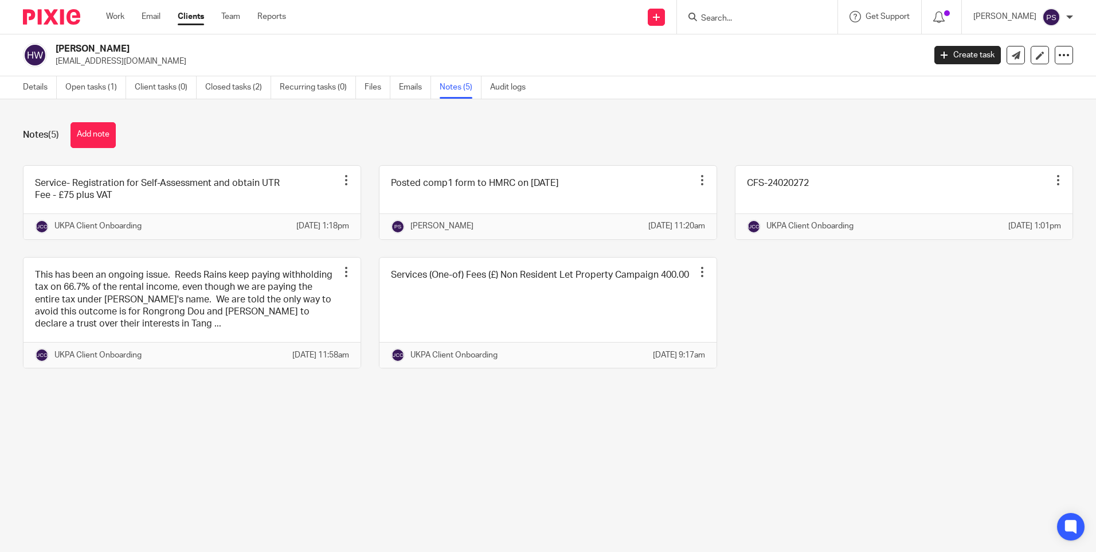
click at [35, 84] on link "Details" at bounding box center [40, 87] width 34 height 22
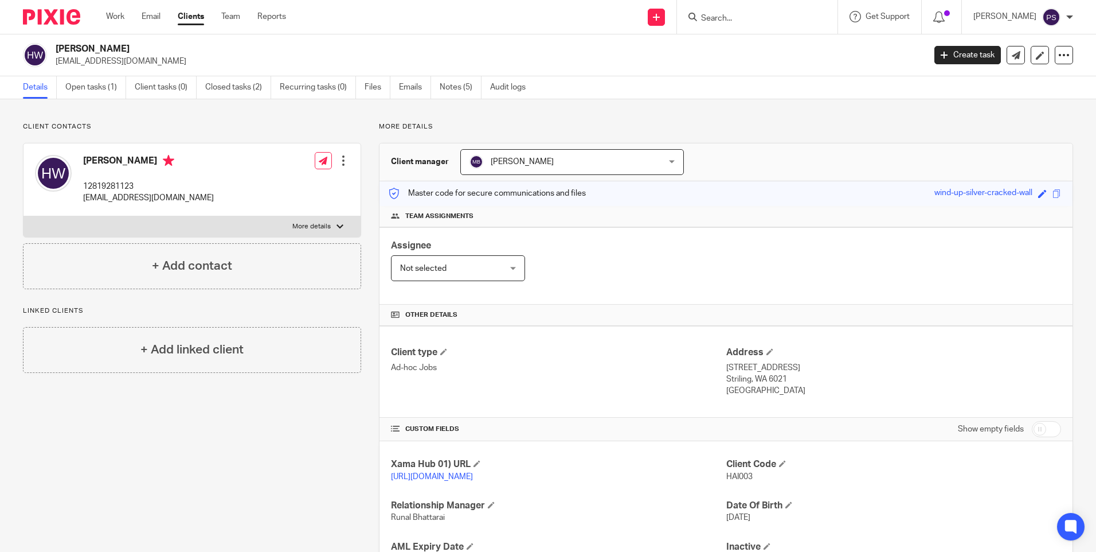
click at [97, 107] on div "Client contacts Hailong Wu 12819281123 justinhewett@gmail.com Edit contact Crea…" at bounding box center [548, 372] width 1096 height 547
drag, startPoint x: 124, startPoint y: 118, endPoint x: 90, endPoint y: 93, distance: 41.9
click at [124, 118] on div "Client contacts Hailong Wu 12819281123 justinhewett@gmail.com Edit contact Crea…" at bounding box center [548, 372] width 1096 height 547
click at [82, 80] on link "Open tasks (1)" at bounding box center [95, 87] width 61 height 22
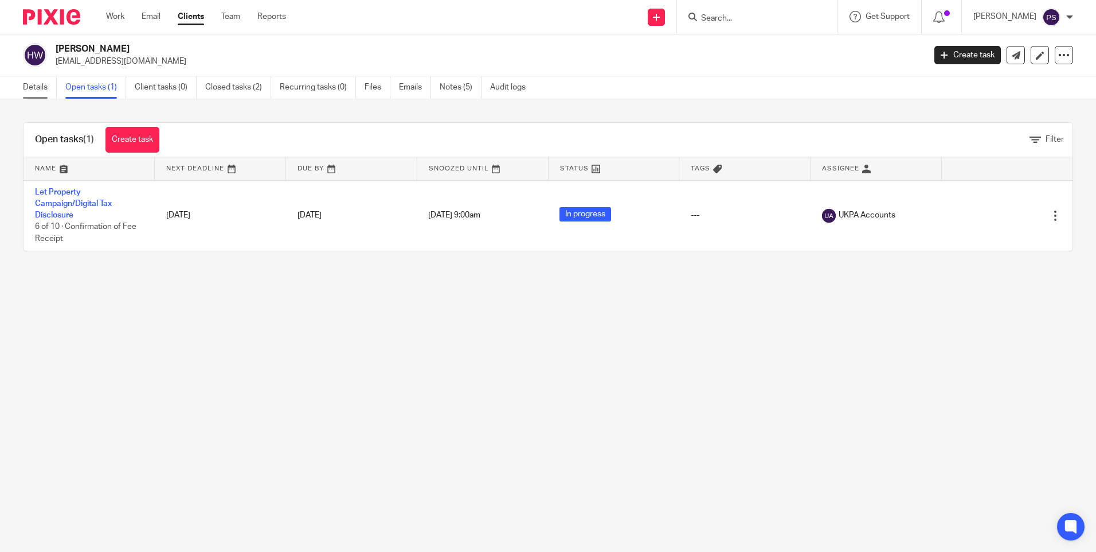
click at [35, 92] on link "Details" at bounding box center [40, 87] width 34 height 22
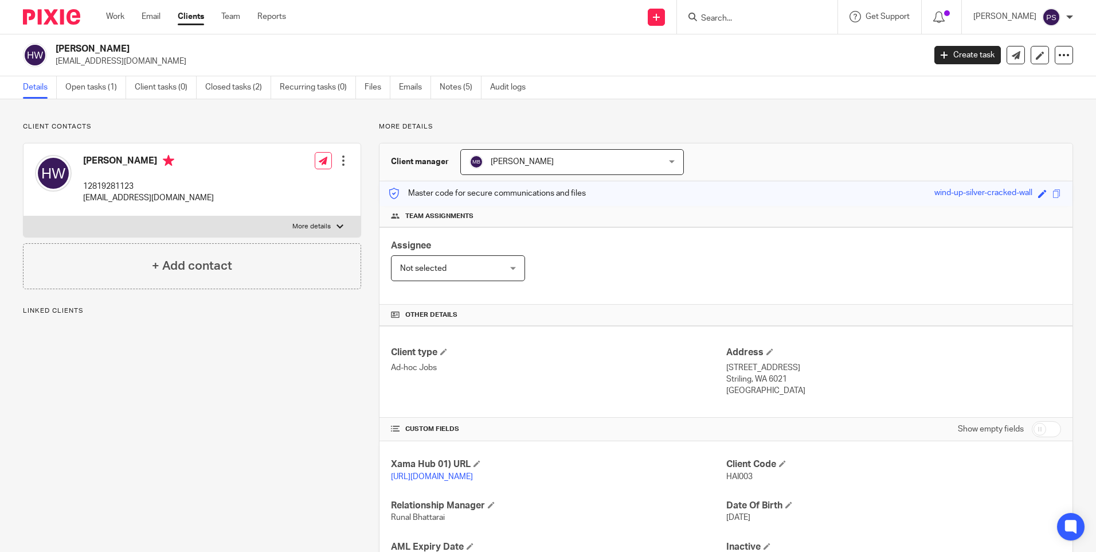
click at [101, 123] on p "Client contacts" at bounding box center [192, 126] width 338 height 9
click at [225, 123] on p "Client contacts" at bounding box center [192, 126] width 338 height 9
click at [385, 49] on h2 "Hailong Wu" at bounding box center [400, 49] width 689 height 12
click at [254, 119] on div "Client contacts Hailong Wu 12819281123 justinhewett@gmail.com Edit contact Crea…" at bounding box center [548, 372] width 1096 height 547
click at [452, 83] on link "Notes (5)" at bounding box center [461, 87] width 42 height 22
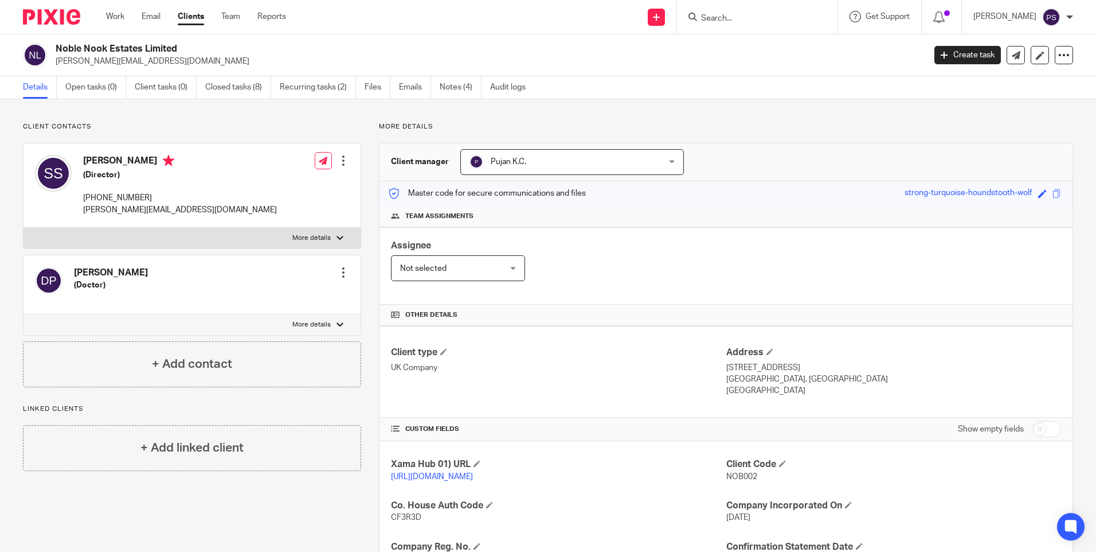
click at [137, 134] on div "Client contacts [PERSON_NAME] (Doctor) Edit contact Create client from contact …" at bounding box center [192, 254] width 338 height 265
click at [161, 113] on div "Client contacts [PERSON_NAME] (Doctor) Edit contact Create client from contact …" at bounding box center [548, 413] width 1096 height 629
click at [734, 14] on input "Search" at bounding box center [751, 19] width 103 height 10
type input "h"
click at [721, 15] on input "Search" at bounding box center [751, 19] width 103 height 10
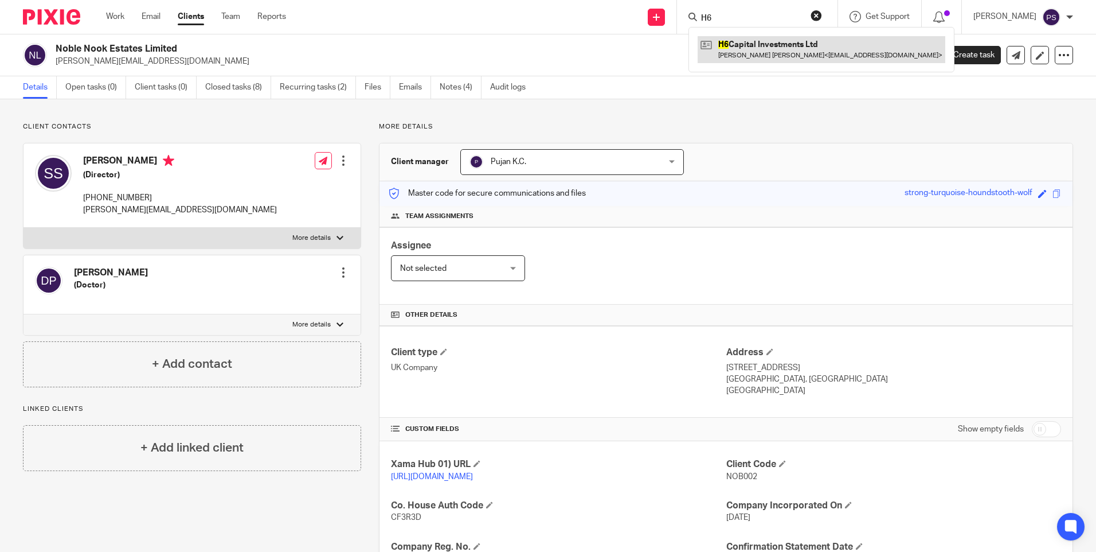
type input "H6"
click at [741, 41] on link at bounding box center [822, 49] width 248 height 26
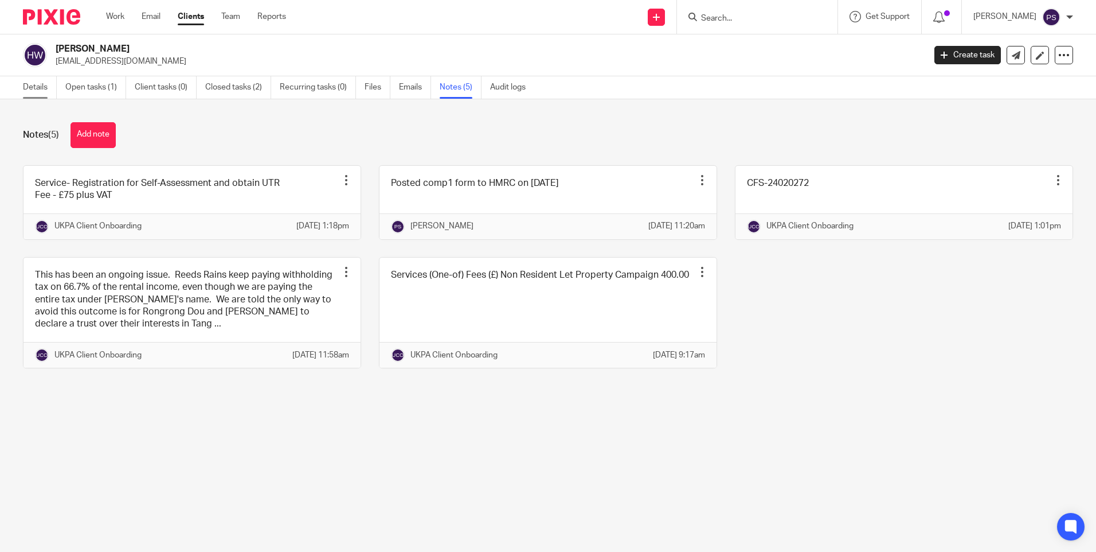
click at [37, 88] on link "Details" at bounding box center [40, 87] width 34 height 22
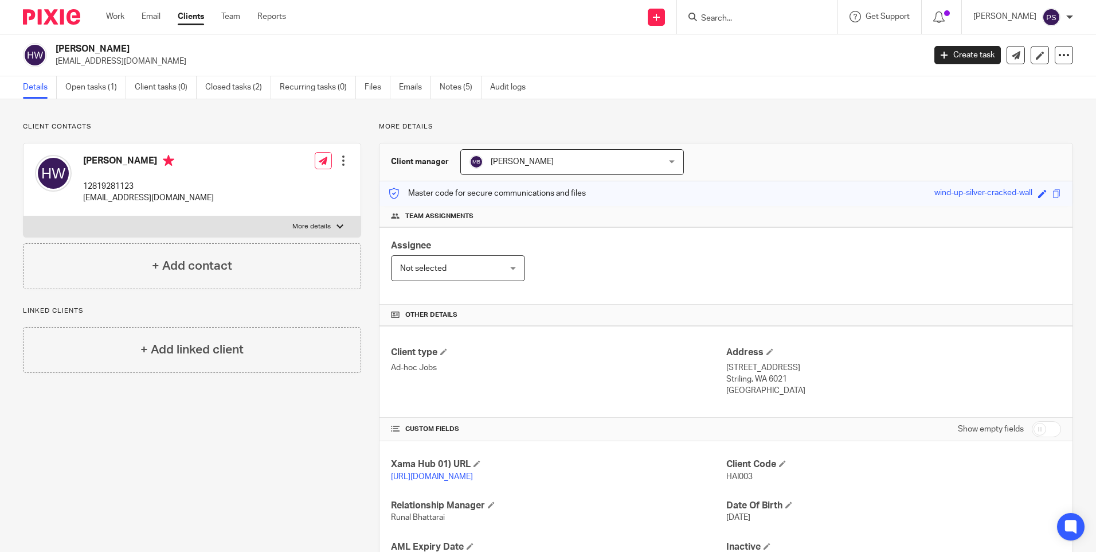
click at [276, 117] on div "Client contacts [PERSON_NAME] 12819281123 [EMAIL_ADDRESS][DOMAIN_NAME] Edit con…" at bounding box center [548, 372] width 1096 height 547
click at [308, 52] on h2 "[PERSON_NAME]" at bounding box center [400, 49] width 689 height 12
click at [862, 264] on div "Assignee Not selected Not selected Not selected Aarshika Awale Aayush Niraula A…" at bounding box center [726, 265] width 693 height 77
click at [738, 135] on div "More details Client manager Manish Bhandari Manish Bhandari Aarshika Awale Aayu…" at bounding box center [717, 372] width 712 height 501
click at [1070, 535] on icon at bounding box center [1071, 526] width 19 height 19
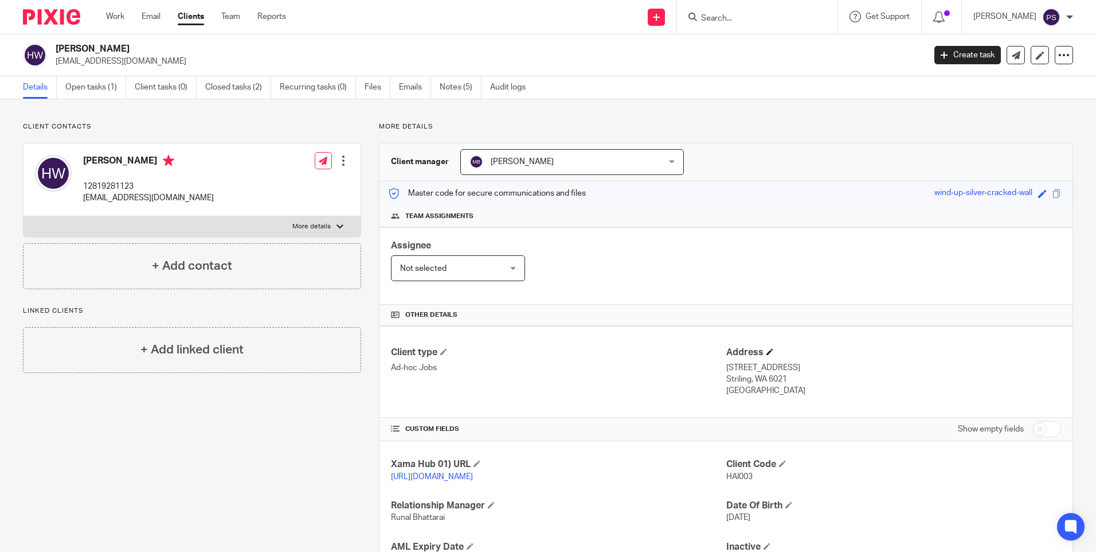
click at [919, 355] on h4 "Address" at bounding box center [893, 352] width 335 height 12
click at [242, 111] on div "Client contacts Hailong Wu 12819281123 justinhewett@gmail.com Edit contact Crea…" at bounding box center [548, 372] width 1096 height 547
click at [446, 83] on link "Notes (5)" at bounding box center [461, 87] width 42 height 22
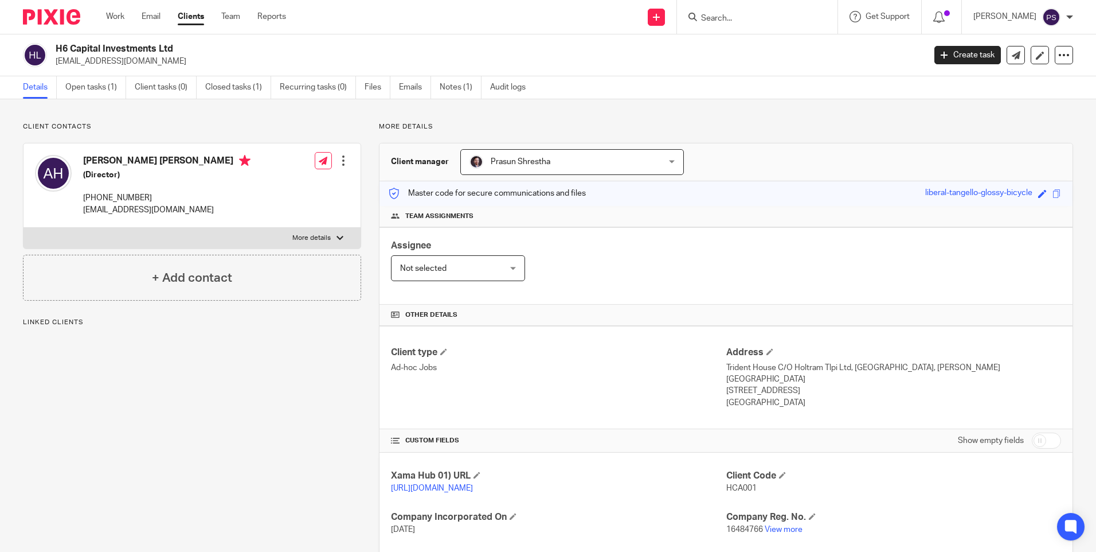
click at [167, 110] on div "Client contacts [PERSON_NAME] [PERSON_NAME] (Director) [PHONE_NUMBER] [EMAIL_AD…" at bounding box center [548, 399] width 1096 height 600
click at [110, 92] on link "Open tasks (1)" at bounding box center [95, 87] width 61 height 22
click at [128, 59] on p "[EMAIL_ADDRESS][DOMAIN_NAME]" at bounding box center [487, 61] width 862 height 11
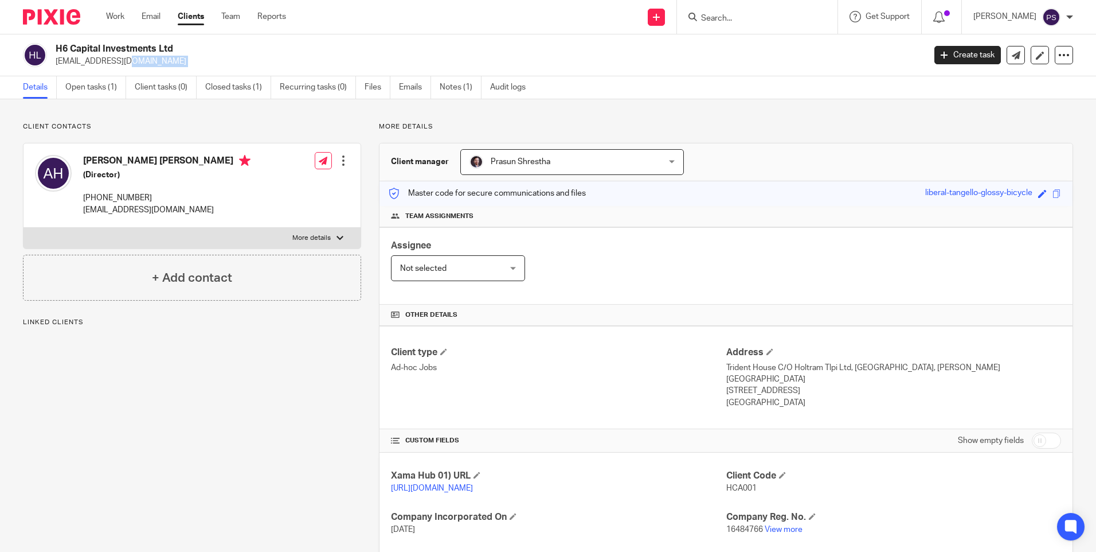
copy main "asifhussain2009@hotmail.co.uk Create task Update from Companies House Export da…"
click at [210, 67] on p "[EMAIL_ADDRESS][DOMAIN_NAME]" at bounding box center [487, 61] width 862 height 11
click at [79, 84] on link "Open tasks (1)" at bounding box center [95, 87] width 61 height 22
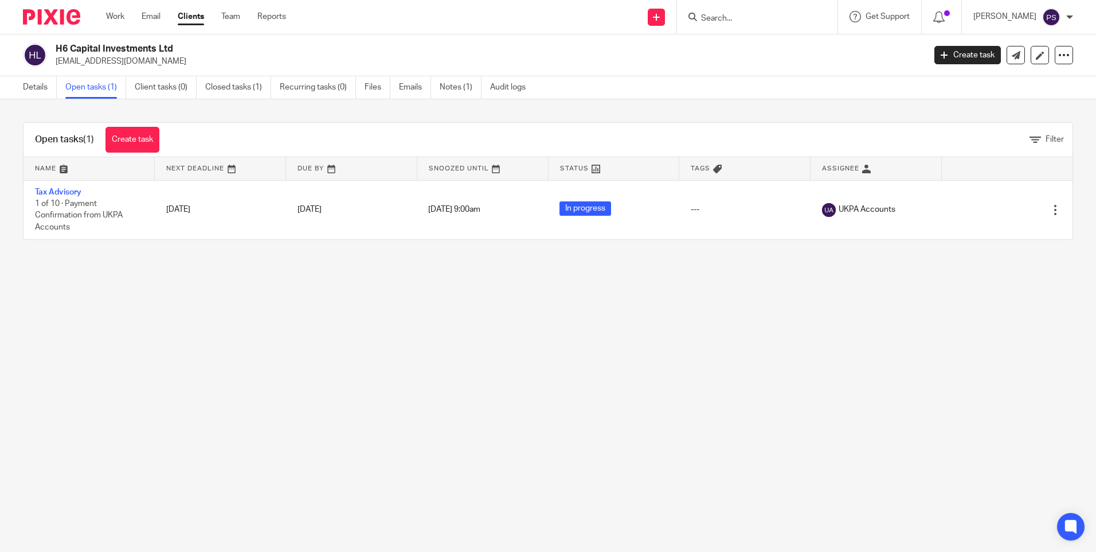
click at [532, 412] on main "H6 Capital Investments Ltd [EMAIL_ADDRESS][DOMAIN_NAME] Create task Update from…" at bounding box center [548, 276] width 1096 height 552
click at [343, 468] on main "H6 Capital Investments Ltd [EMAIL_ADDRESS][DOMAIN_NAME] Create task Update from…" at bounding box center [548, 276] width 1096 height 552
click at [277, 370] on main "H6 Capital Investments Ltd [EMAIL_ADDRESS][DOMAIN_NAME] Create task Update from…" at bounding box center [548, 276] width 1096 height 552
click at [277, 370] on main "H6 Capital Investments Ltd asifhussain2009@hotmail.co.uk Create task Update fro…" at bounding box center [548, 276] width 1096 height 552
drag, startPoint x: 775, startPoint y: 435, endPoint x: 777, endPoint y: 417, distance: 18.6
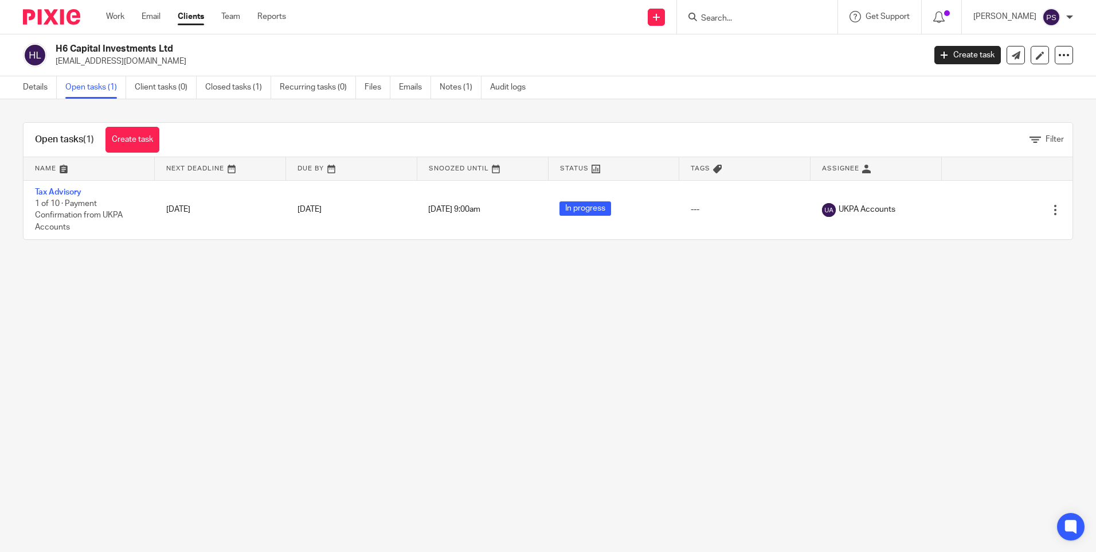
click at [775, 435] on main "H6 Capital Investments Ltd asifhussain2009@hotmail.co.uk Create task Update fro…" at bounding box center [548, 276] width 1096 height 552
click at [37, 89] on link "Details" at bounding box center [40, 87] width 34 height 22
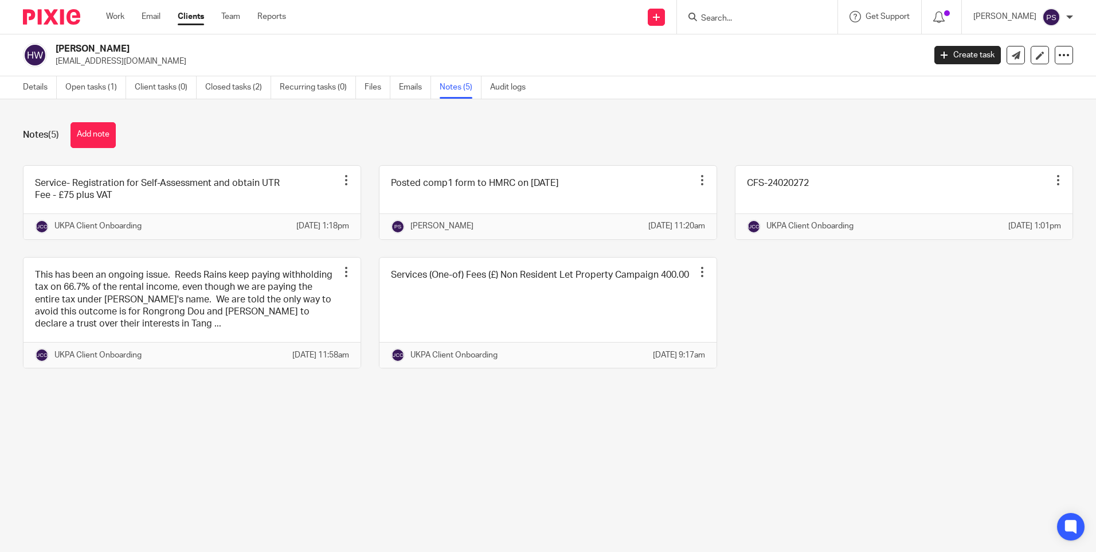
click at [13, 77] on div "Details Open tasks (1) Client tasks (0) Closed tasks (2) Recurring tasks (0) Fi…" at bounding box center [277, 87] width 554 height 22
click at [21, 84] on div "Details Open tasks (1) Client tasks (0) Closed tasks (2) Recurring tasks (0) Fi…" at bounding box center [277, 87] width 554 height 22
click at [30, 84] on link "Details" at bounding box center [40, 87] width 34 height 22
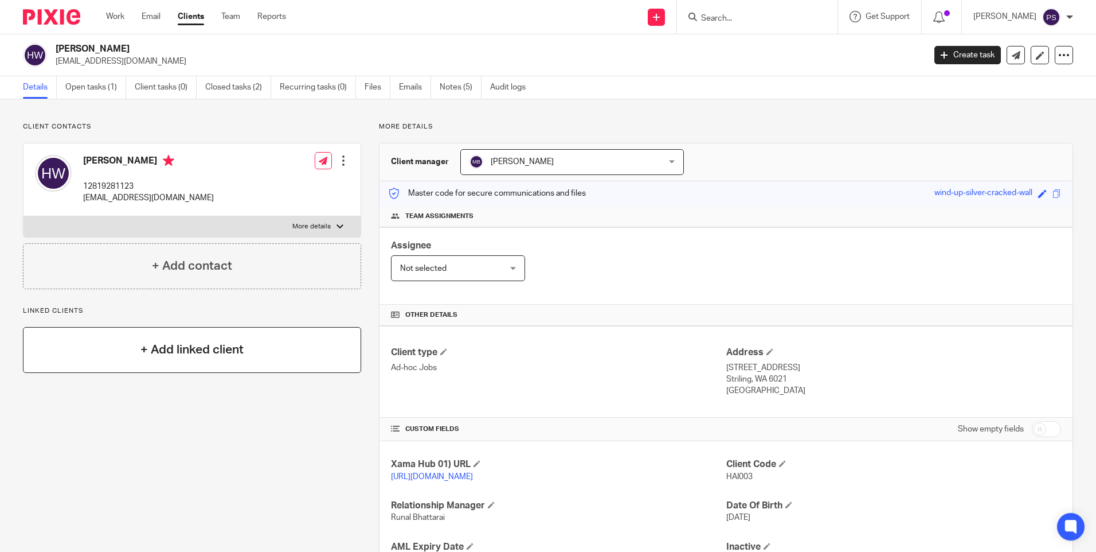
click at [262, 363] on div "+ Add linked client" at bounding box center [192, 350] width 338 height 46
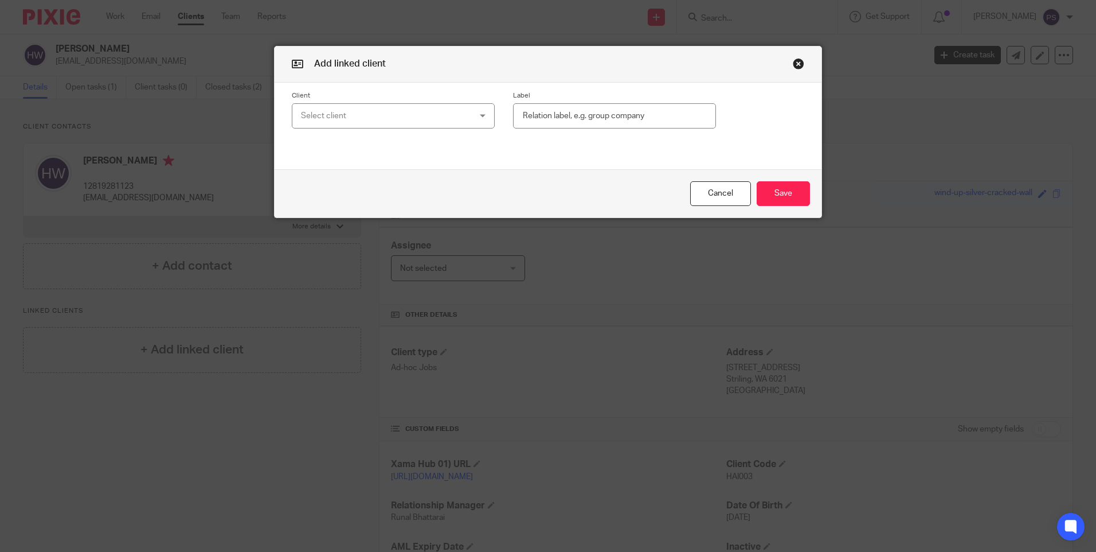
click at [793, 65] on button "button" at bounding box center [798, 63] width 11 height 11
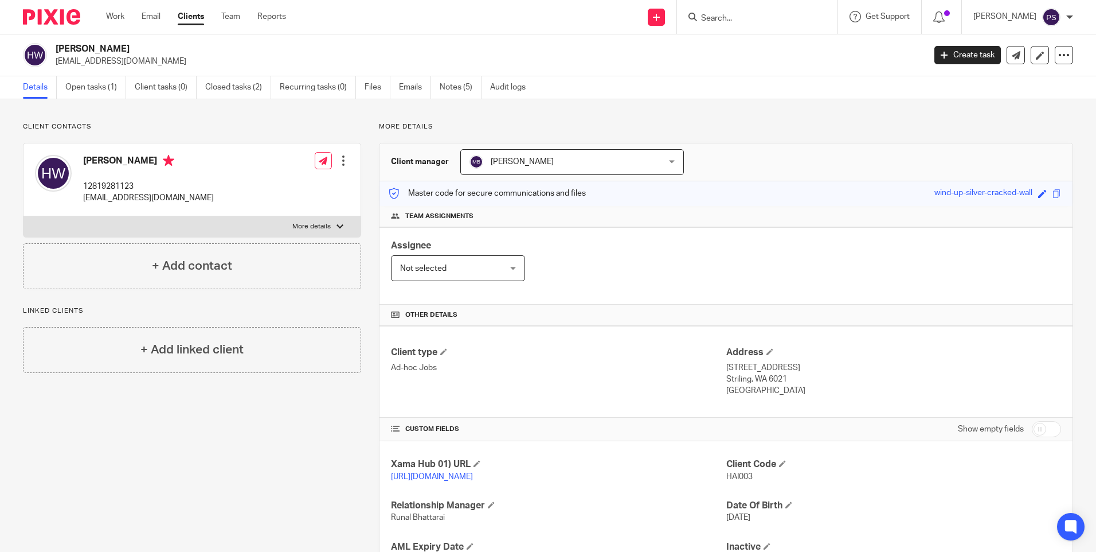
click at [377, 60] on p "[EMAIL_ADDRESS][DOMAIN_NAME]" at bounding box center [487, 61] width 862 height 11
click at [195, 122] on div "Client contacts [PERSON_NAME] 12819281123 [EMAIL_ADDRESS][DOMAIN_NAME] Edit con…" at bounding box center [548, 372] width 1096 height 547
click at [444, 46] on h2 "[PERSON_NAME]" at bounding box center [400, 49] width 689 height 12
click at [779, 95] on div "Details Open tasks (1) Client tasks (0) Closed tasks (2) Recurring tasks (0) Fi…" at bounding box center [548, 87] width 1096 height 23
click at [149, 119] on div "Client contacts [PERSON_NAME] 12819281123 [EMAIL_ADDRESS][DOMAIN_NAME] Edit con…" at bounding box center [548, 372] width 1096 height 547
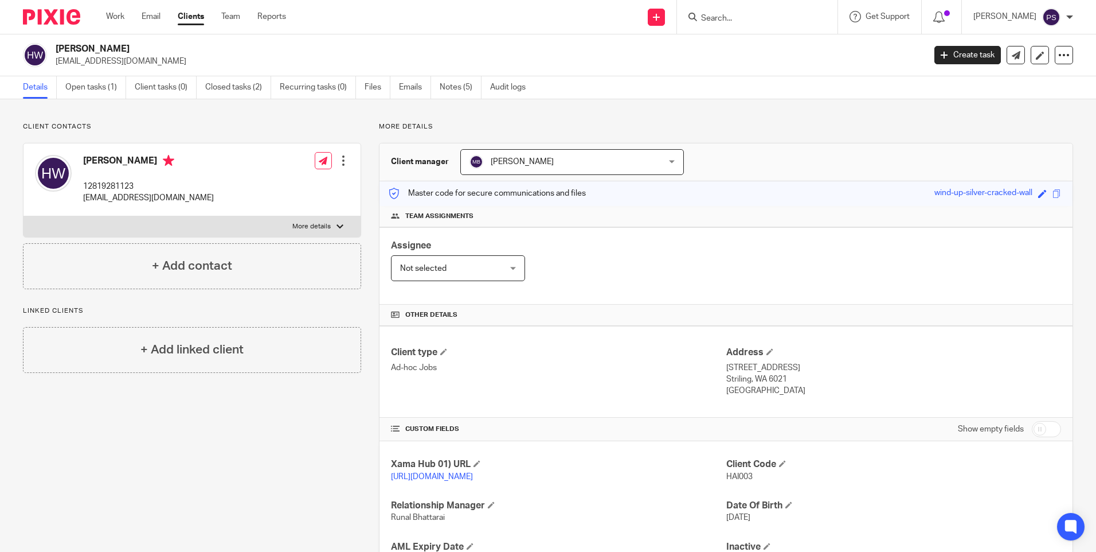
click at [602, 123] on p "More details" at bounding box center [726, 126] width 694 height 9
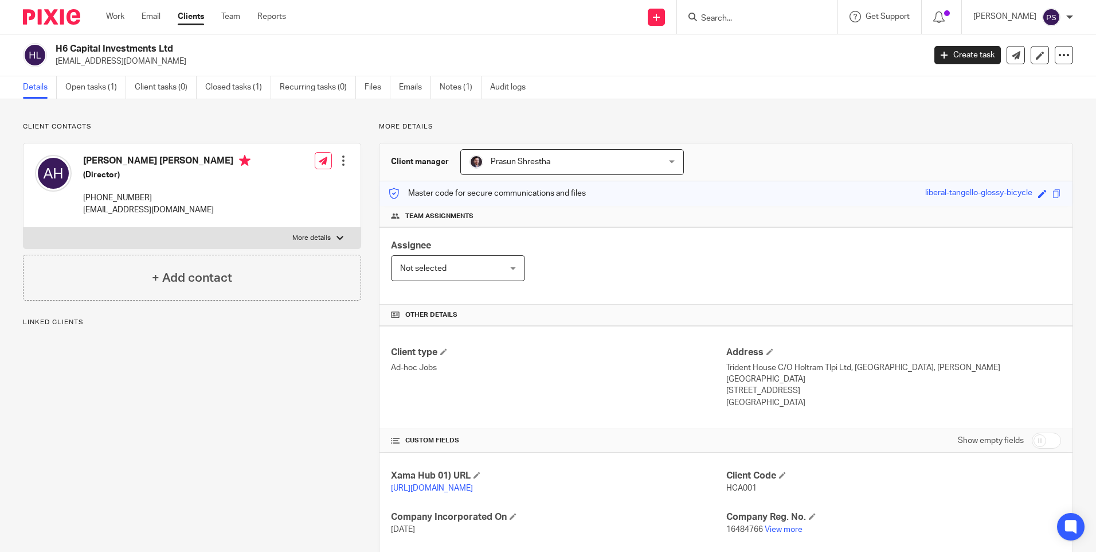
click at [729, 484] on span "HCA001" at bounding box center [741, 488] width 30 height 8
copy span "HCA001"
click at [202, 122] on p "Client contacts" at bounding box center [192, 126] width 338 height 9
